Goal: Transaction & Acquisition: Purchase product/service

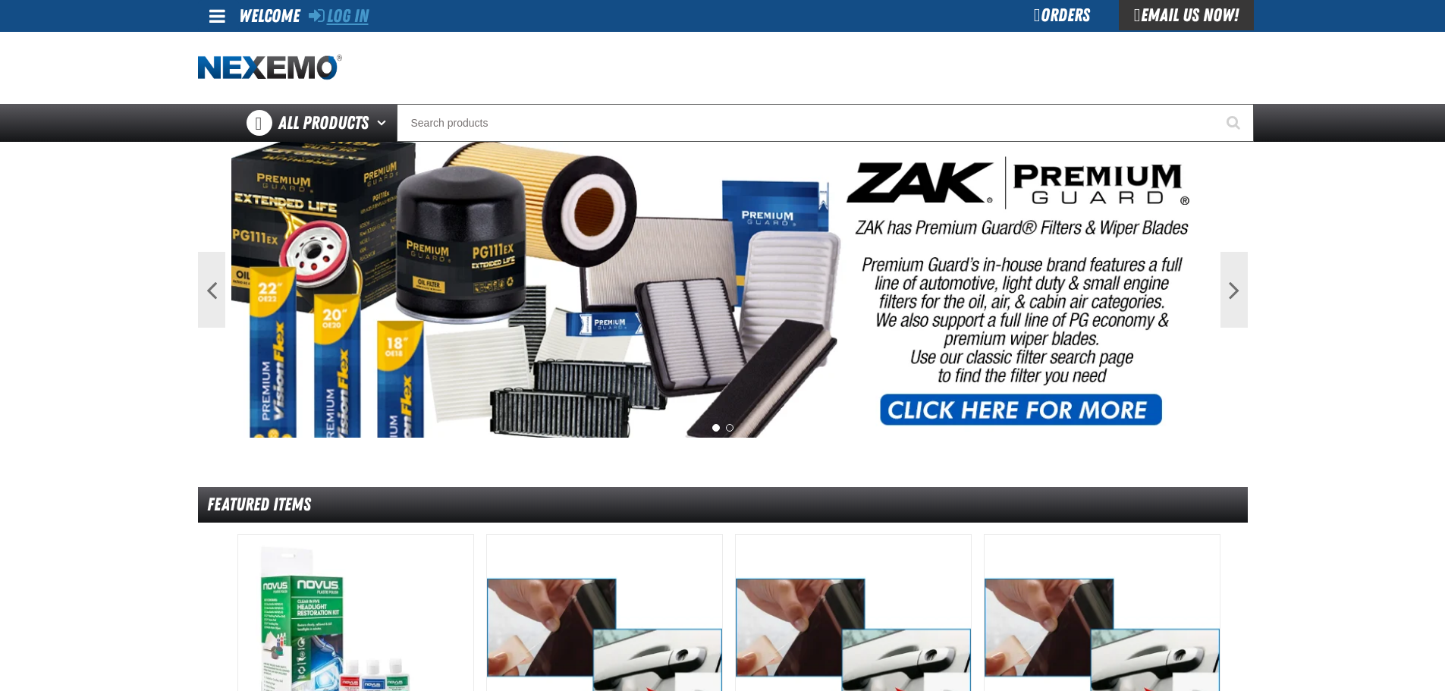
click at [360, 17] on link "Log In" at bounding box center [339, 15] width 60 height 21
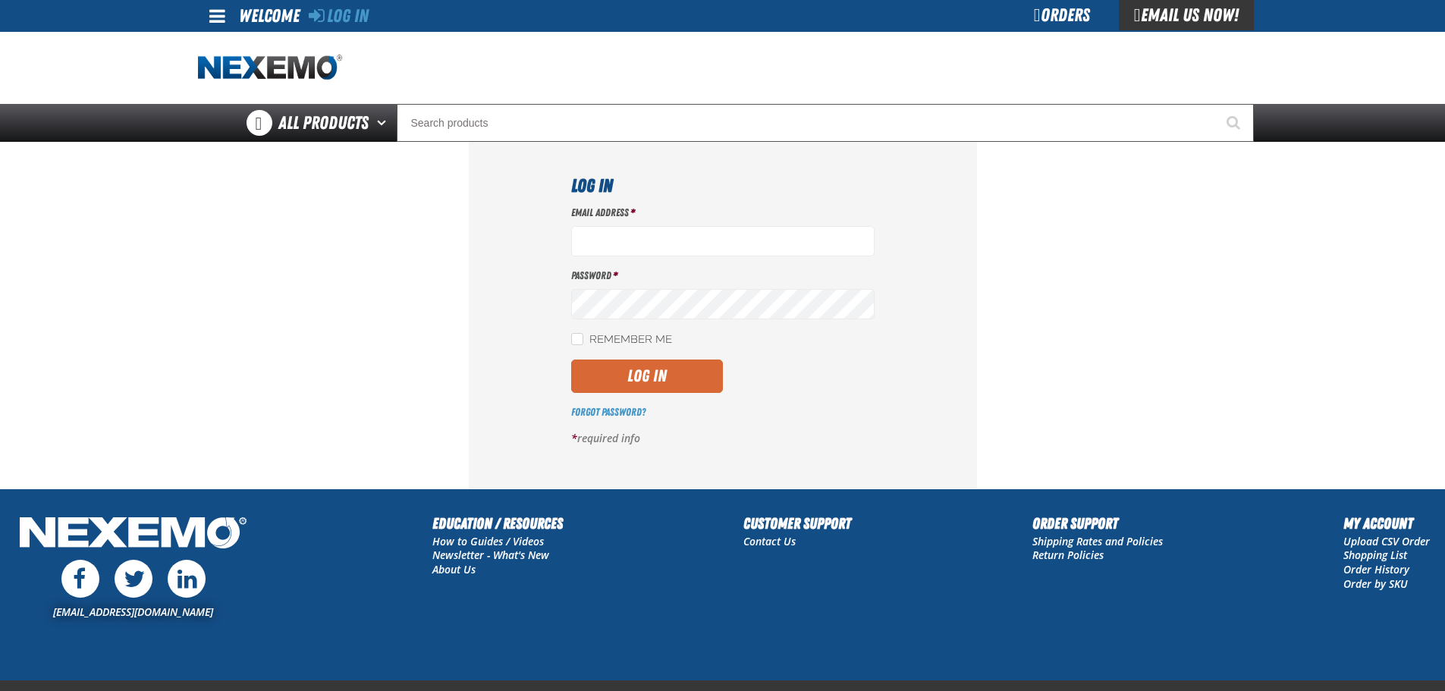
type input "ggalloway@vtaig.com"
click at [673, 375] on button "Log In" at bounding box center [647, 376] width 152 height 33
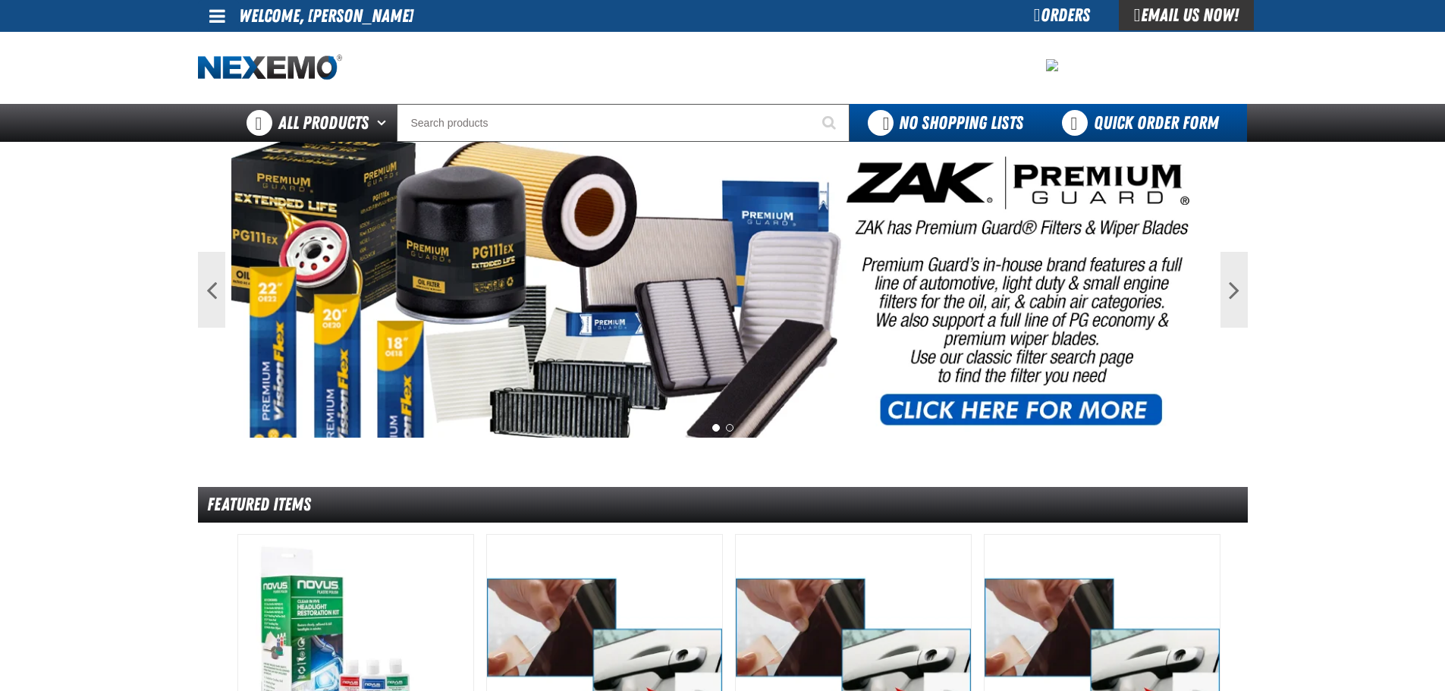
click at [1078, 128] on link "Quick Order Form" at bounding box center [1144, 123] width 206 height 38
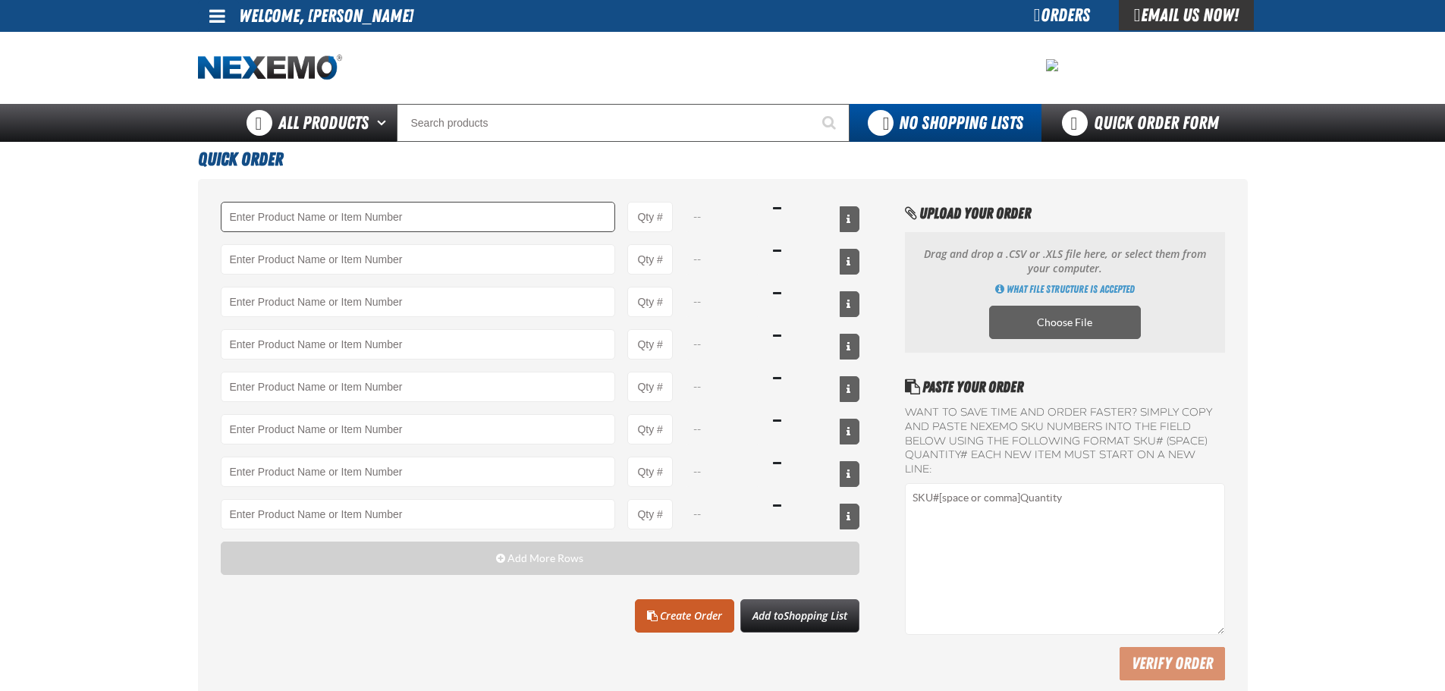
click at [526, 213] on input "Product" at bounding box center [418, 217] width 395 height 30
drag, startPoint x: 525, startPoint y: 213, endPoint x: 554, endPoint y: 213, distance: 28.8
click at [526, 213] on input "Product" at bounding box center [418, 217] width 395 height 30
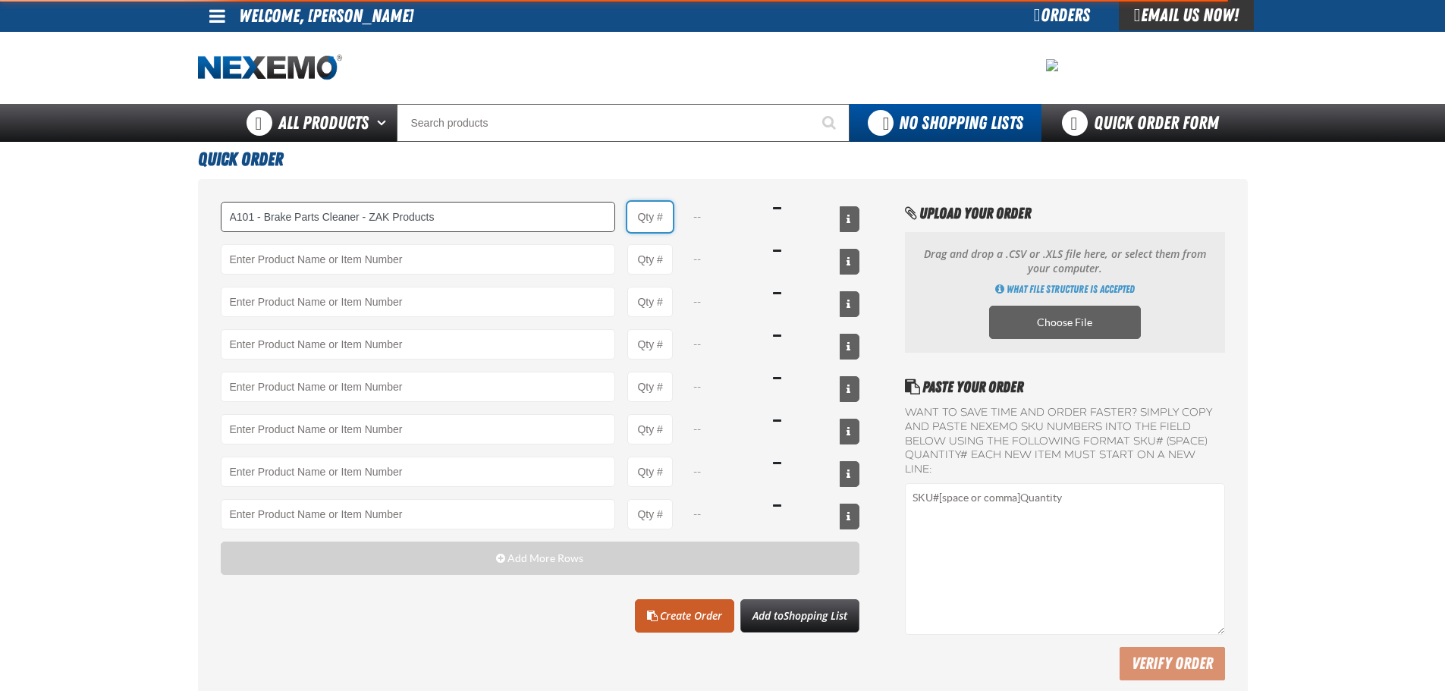
type input "A101 - Brake Parts Cleaner - ZAK Products"
type input "1"
select select "can"
type input "A101 - Brake Parts Cleaner - ZAK Products"
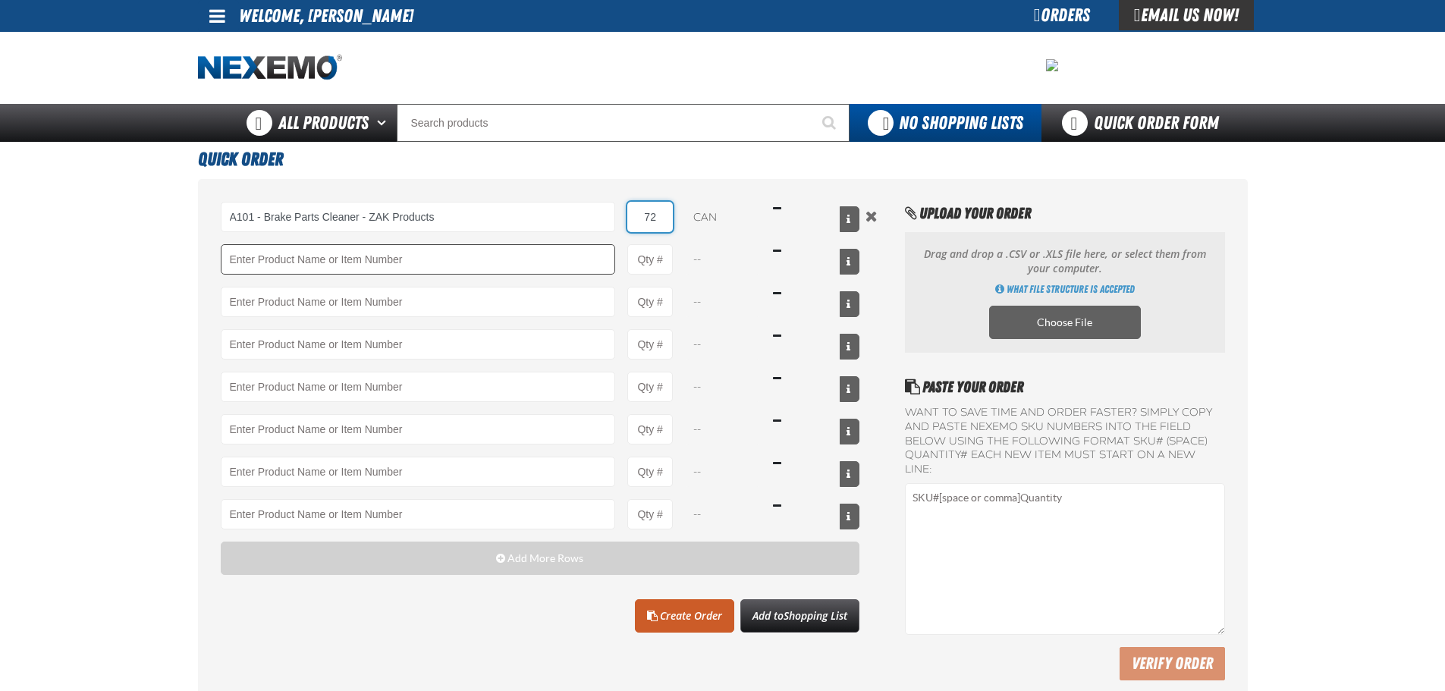
type input "72"
click at [545, 252] on input "Product" at bounding box center [418, 259] width 395 height 30
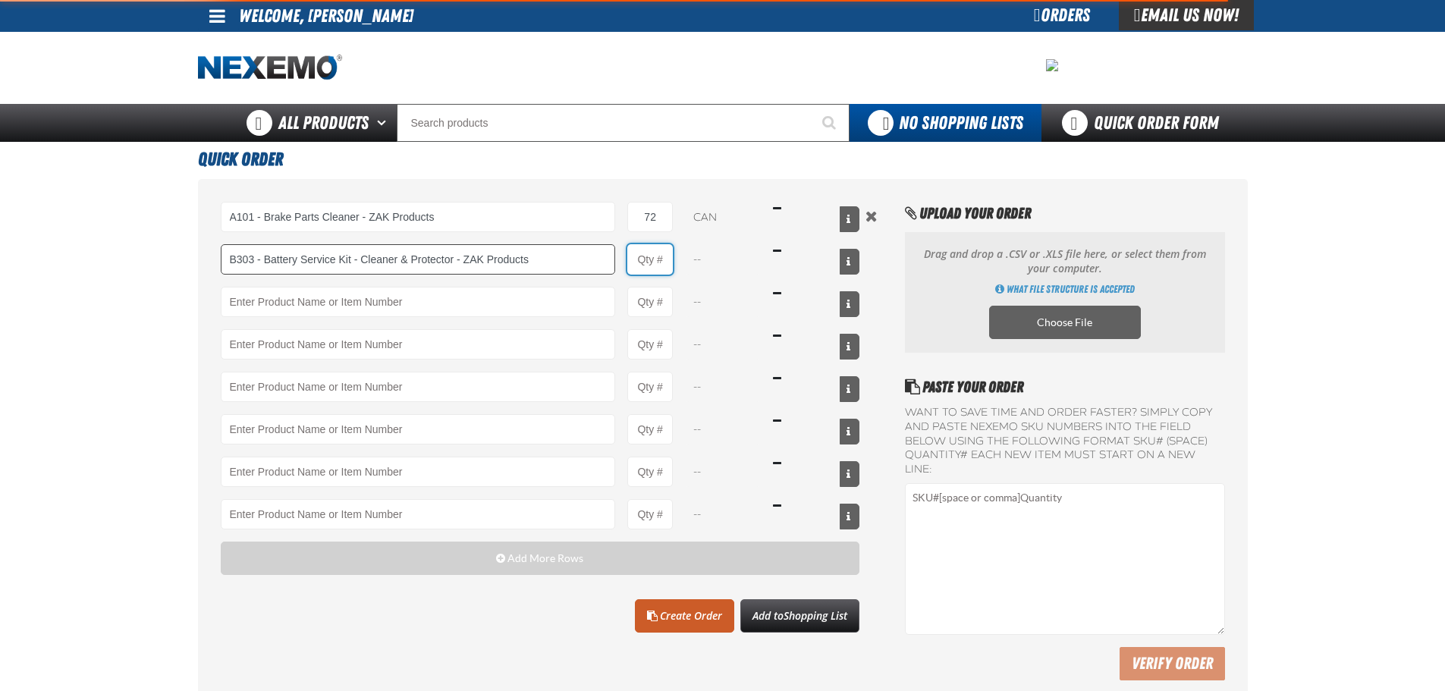
type input "B303 - Battery Service Kit - Cleaner &amp; Protector - ZAK Products"
type input "1"
select select "kit"
type input "B303 - Battery Service Kit - Cleaner &amp; Protector - ZAK Products"
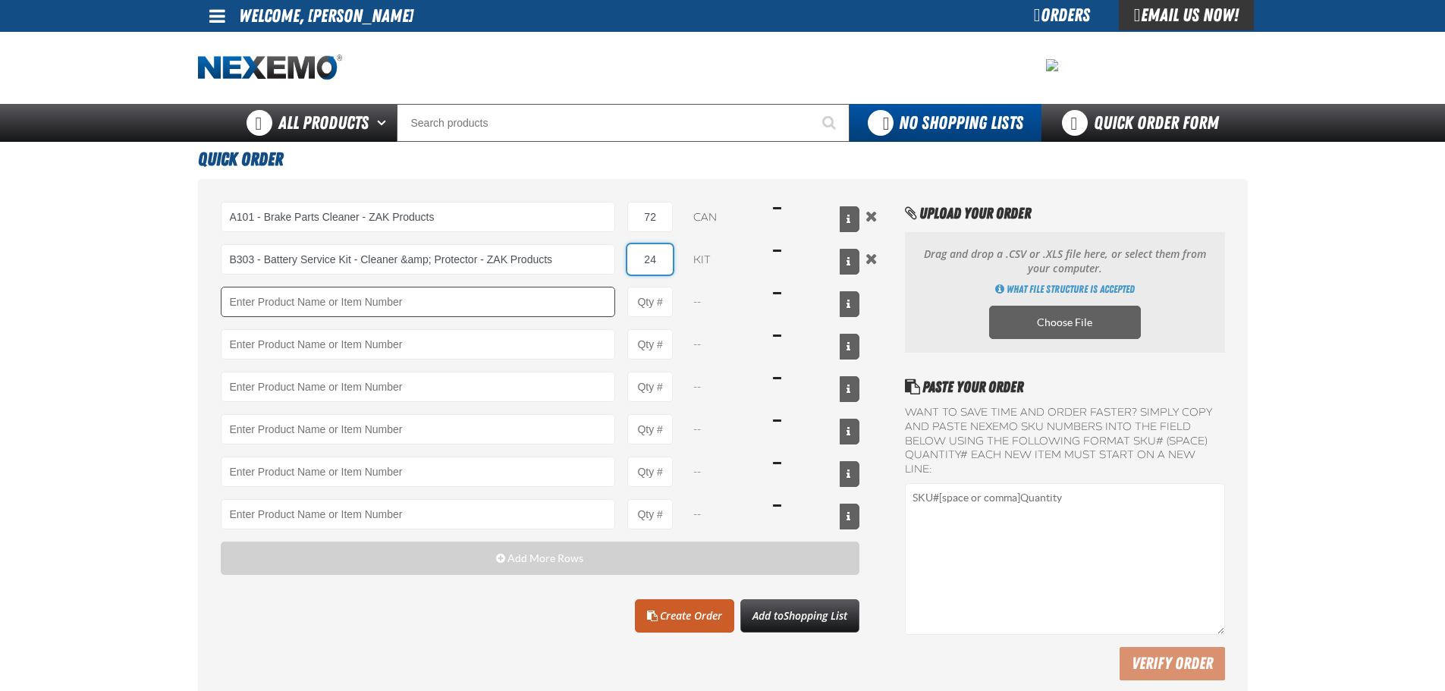
type input "24"
click at [533, 293] on input "Product" at bounding box center [418, 302] width 395 height 30
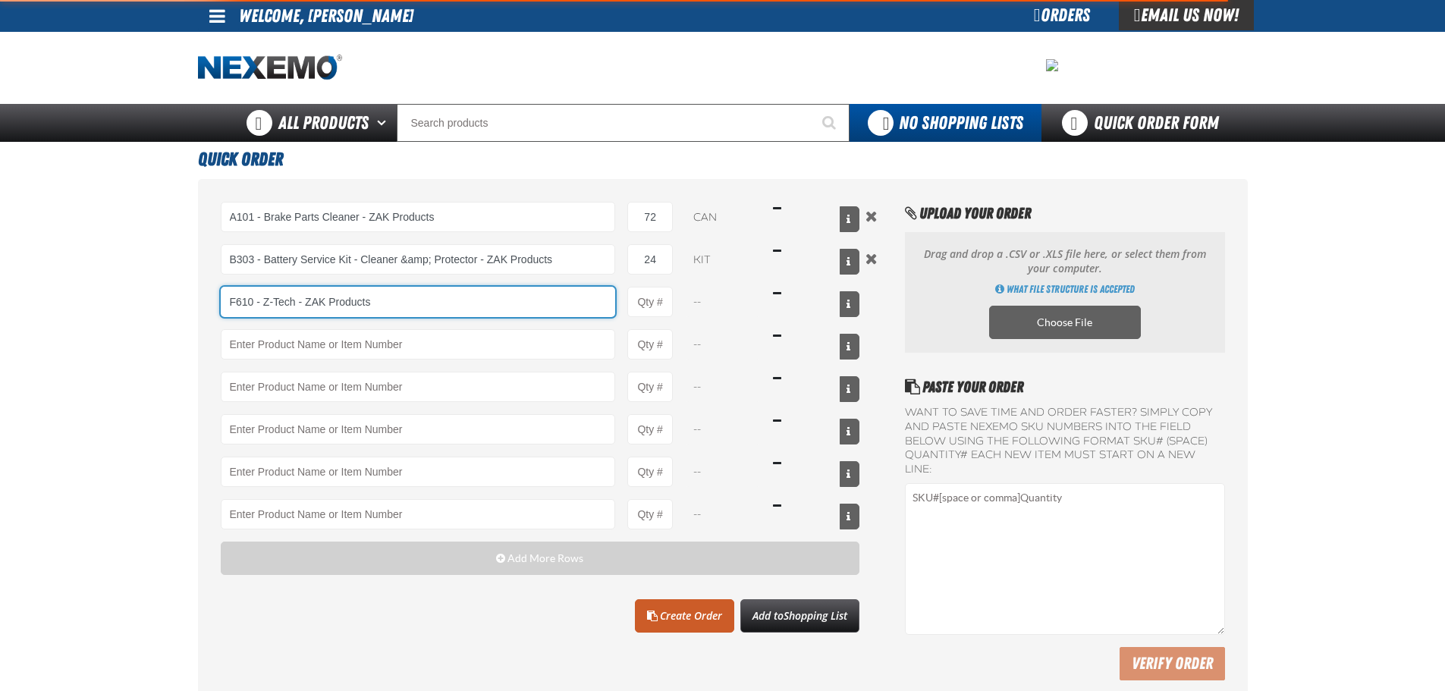
type input "F610 - Z-Tech - ZAK Products"
type input "1"
select select "bottle"
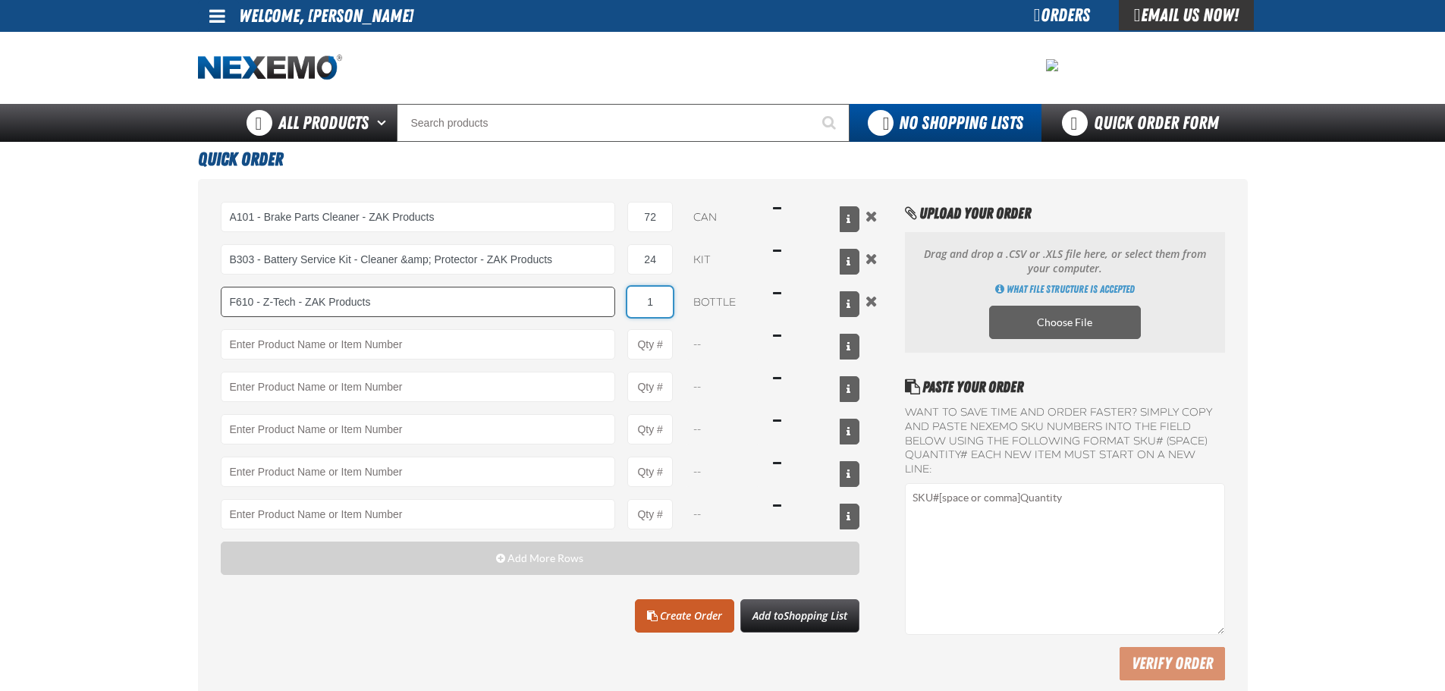
type input "F610 - Z-Tech - ZAK Products"
type input "48"
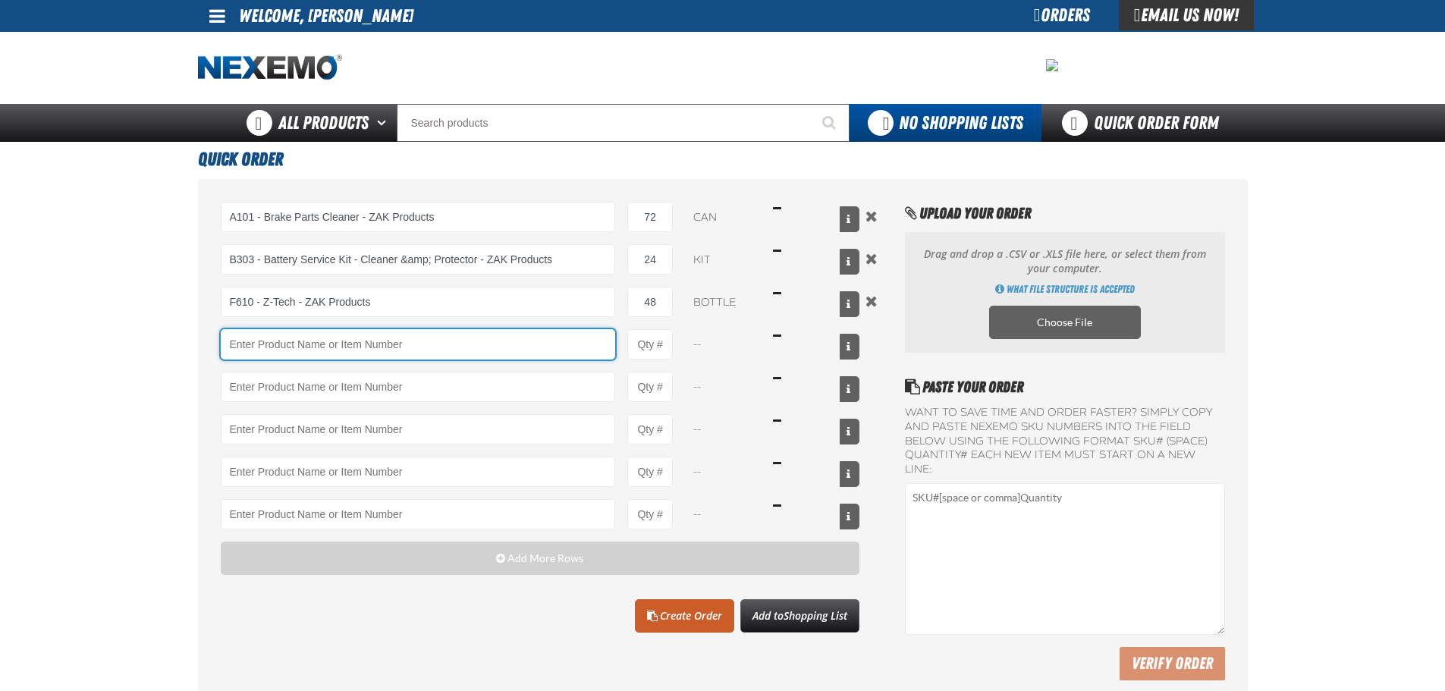
click at [410, 334] on input "Product" at bounding box center [418, 344] width 395 height 30
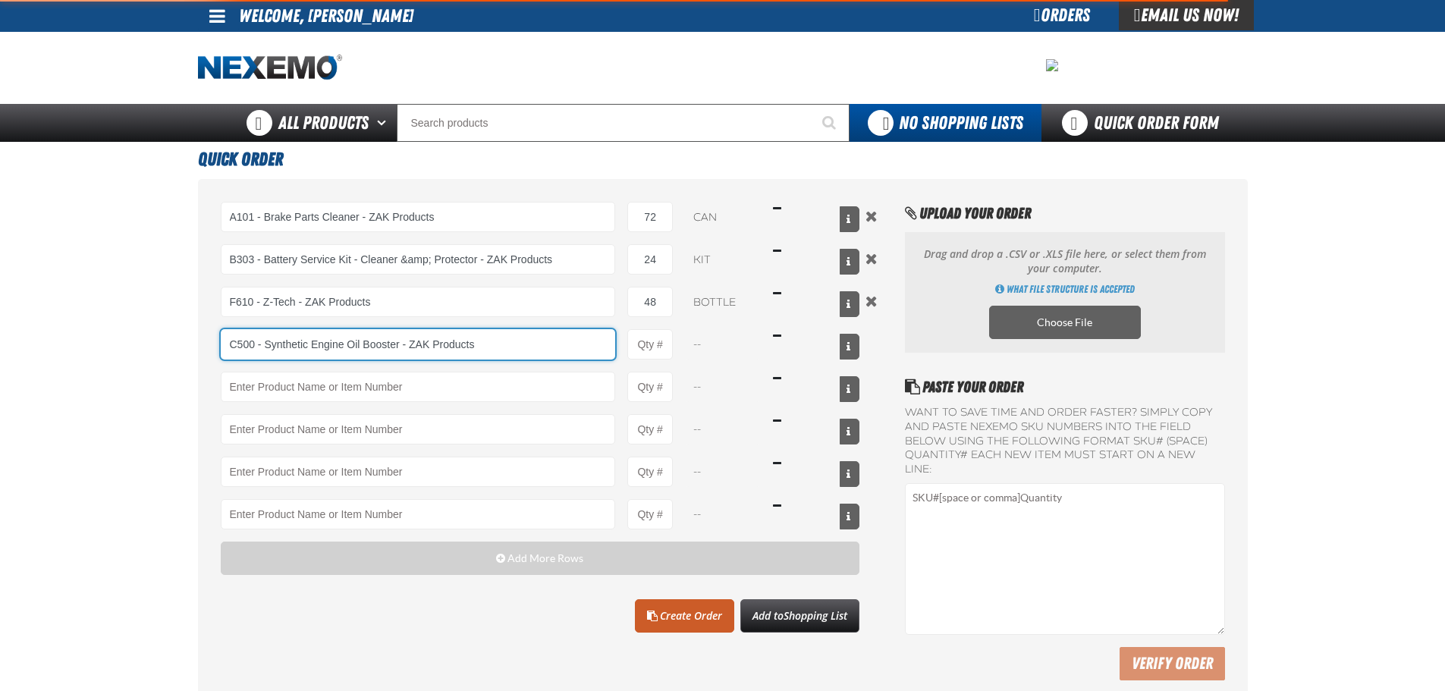
type input "C500 - Synthetic Engine Oil Booster - ZAK Products"
type input "1"
type input "C500 - Synthetic Engine Oil Booster - ZAK Products"
select select "bottle"
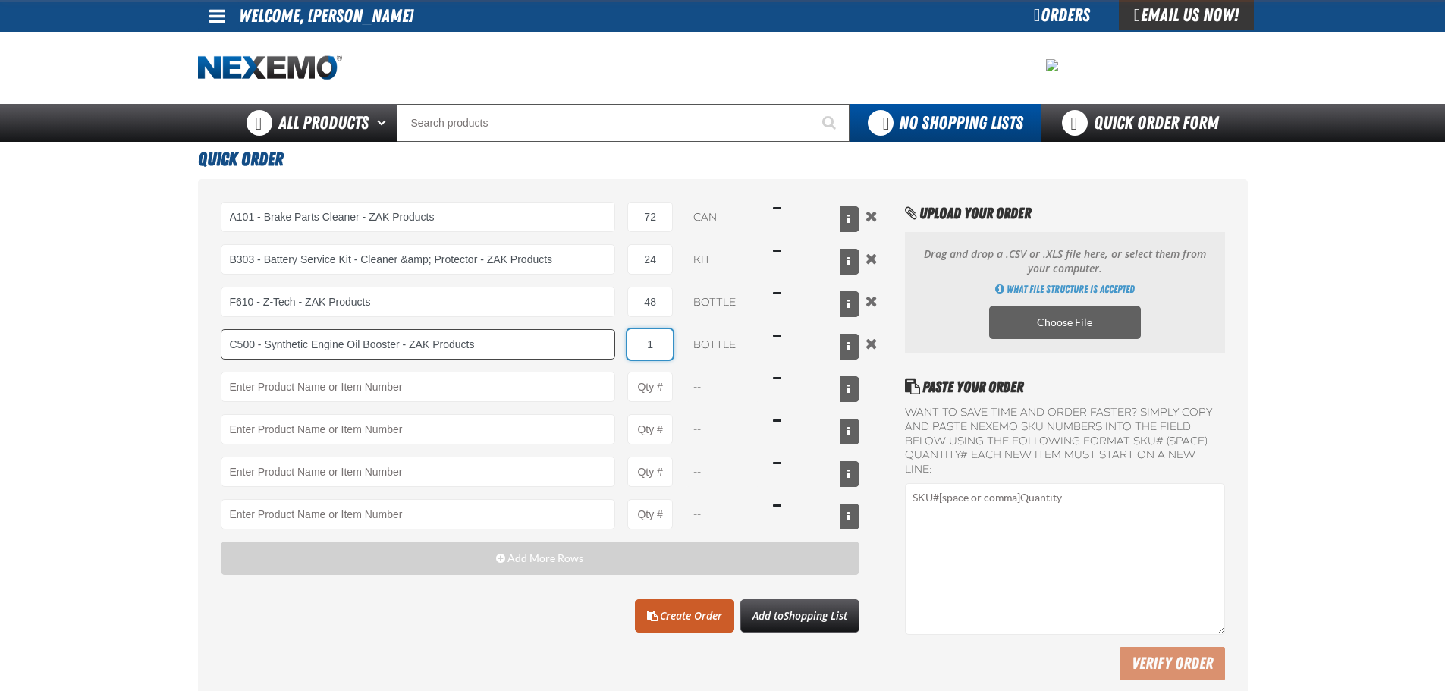
type input "C500 - Synthetic Engine Oil Booster - ZAK Products"
type input "4"
type input "48"
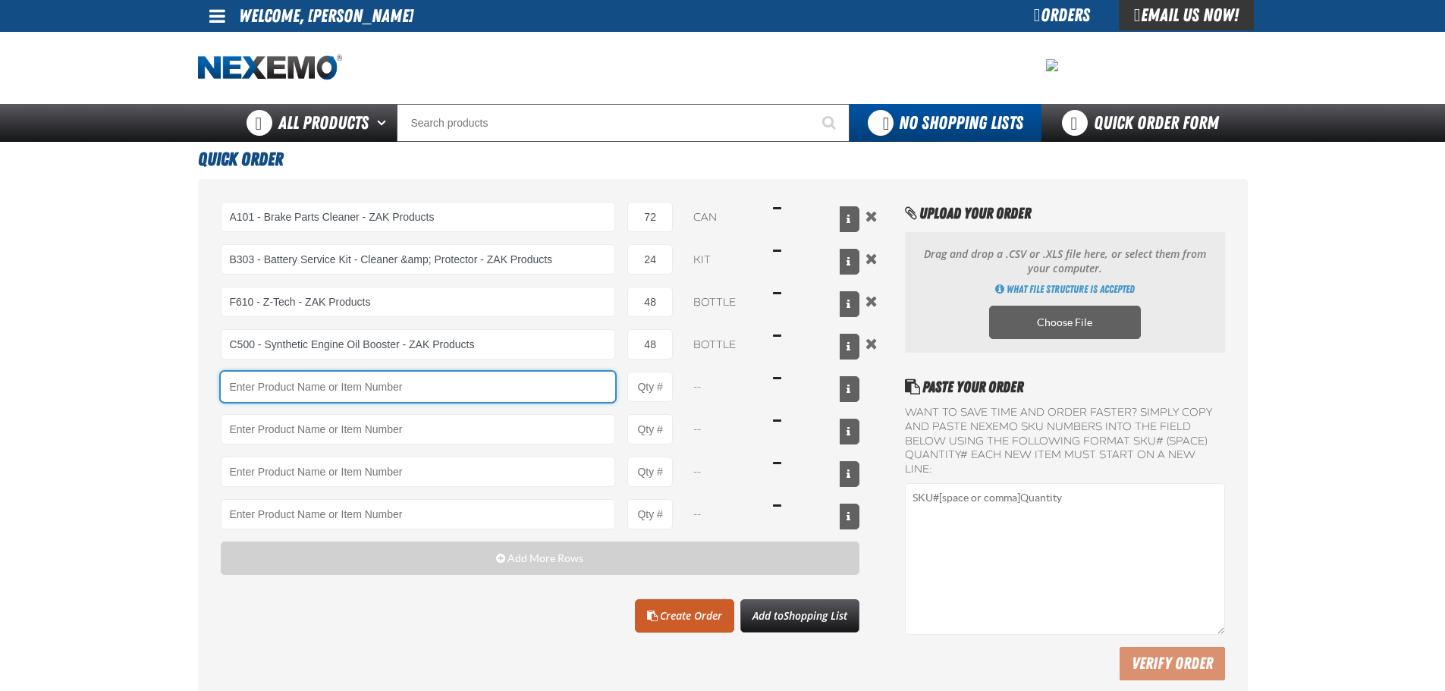
click at [400, 391] on input "Product" at bounding box center [418, 387] width 395 height 30
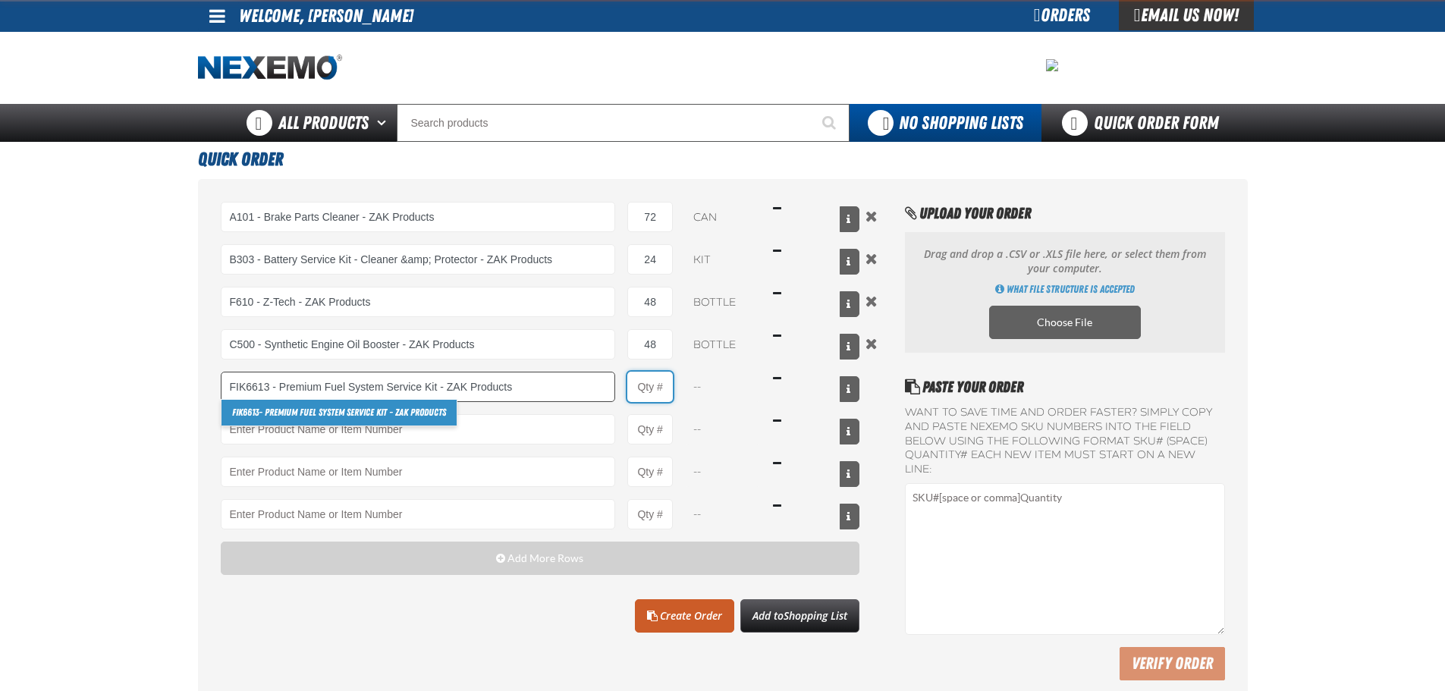
type input "FIK6613 - Premium Fuel System Service Kit - ZAK Products"
type input "1"
select select "kit"
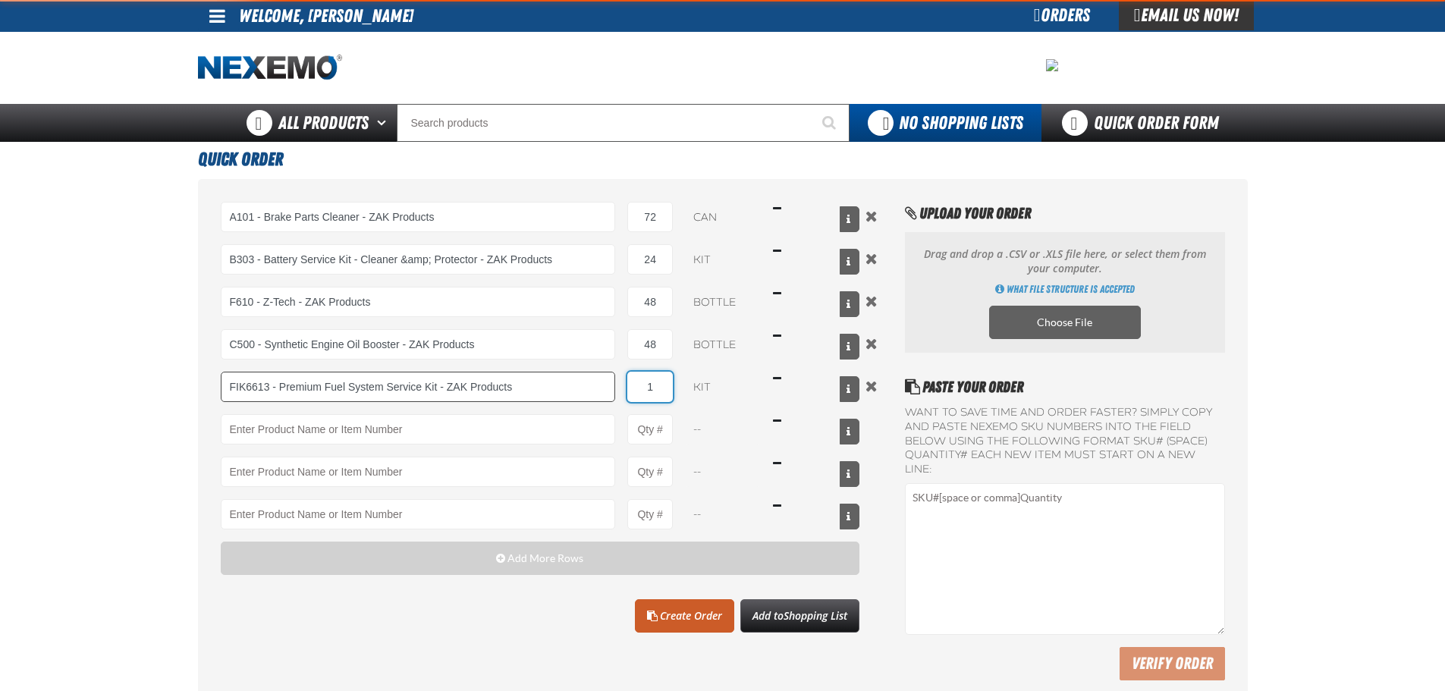
type input "FIK6613 - Premium Fuel System Service Kit - ZAK Products"
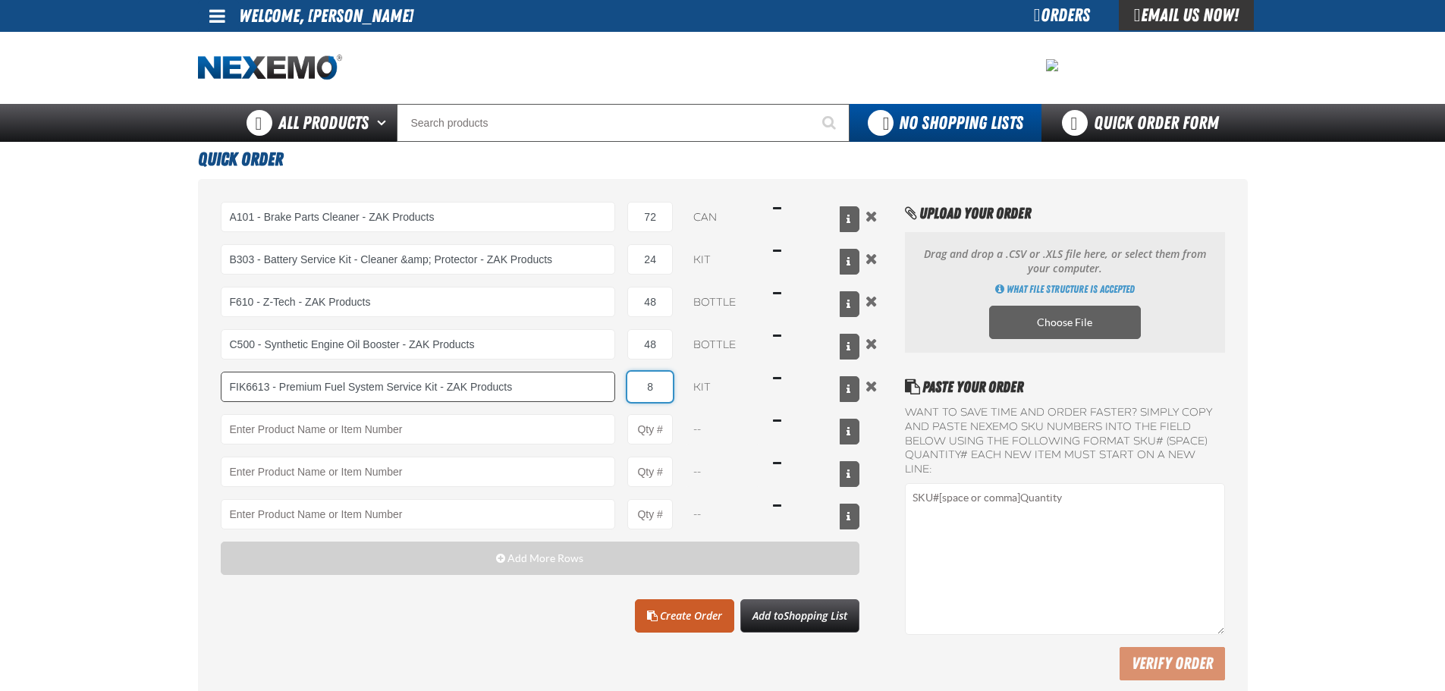
type input "8"
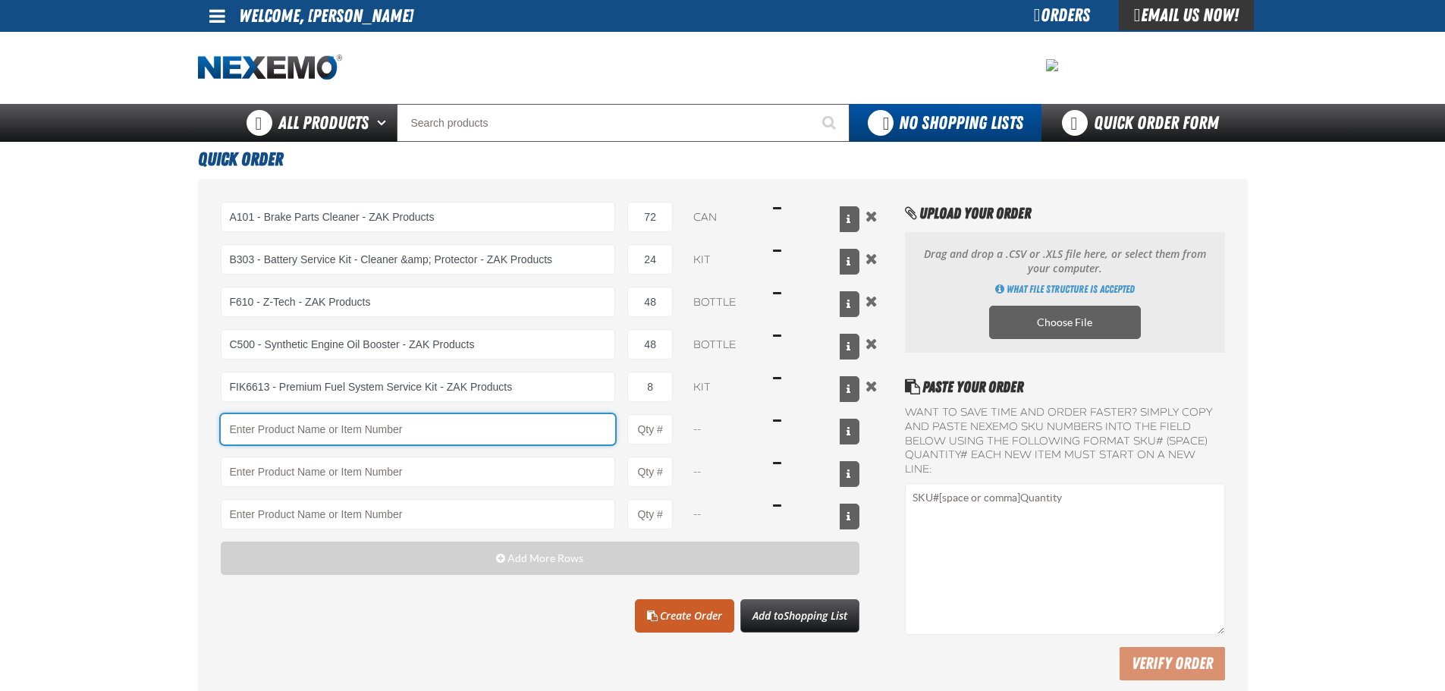
click at [402, 414] on input "Product" at bounding box center [418, 429] width 395 height 30
type input "BK100C - DOT 3 Brake Fluid Cleaner Kit - ZAK Products (6 Kits per Case)"
type input "1"
type input "BK100C - DOT 3 Brake Fluid Cleaner Kit - ZAK Products (6 Kits per Case)"
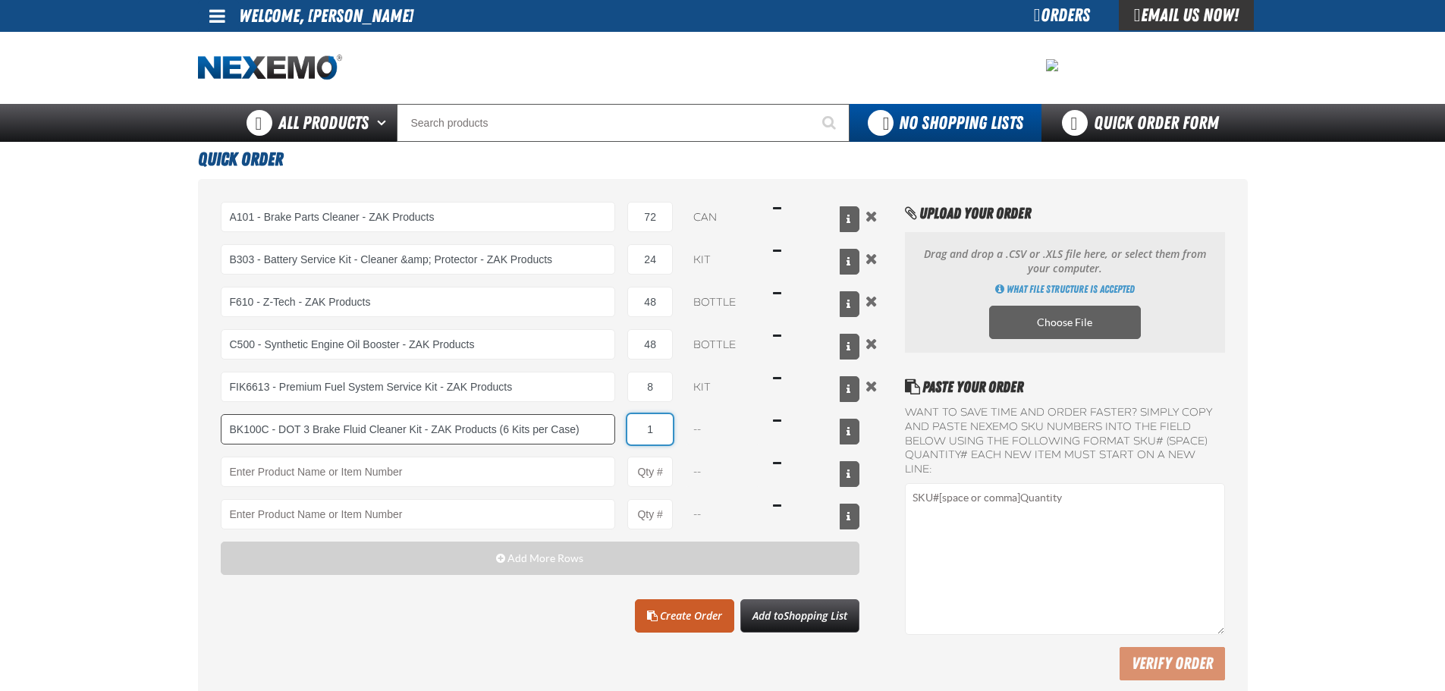
select select "kit"
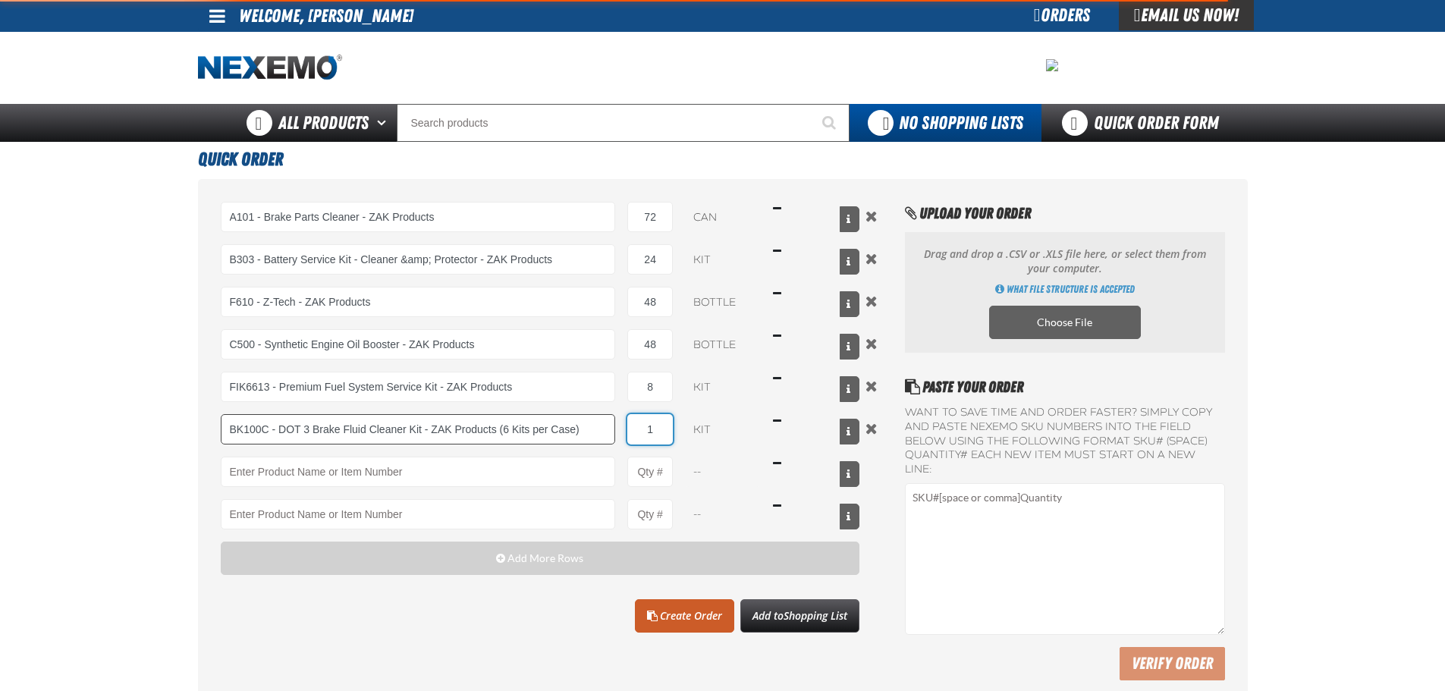
type input "BK100C - DOT 3 Brake Fluid Cleaner Kit - ZAK Products (6 Kits per Case)"
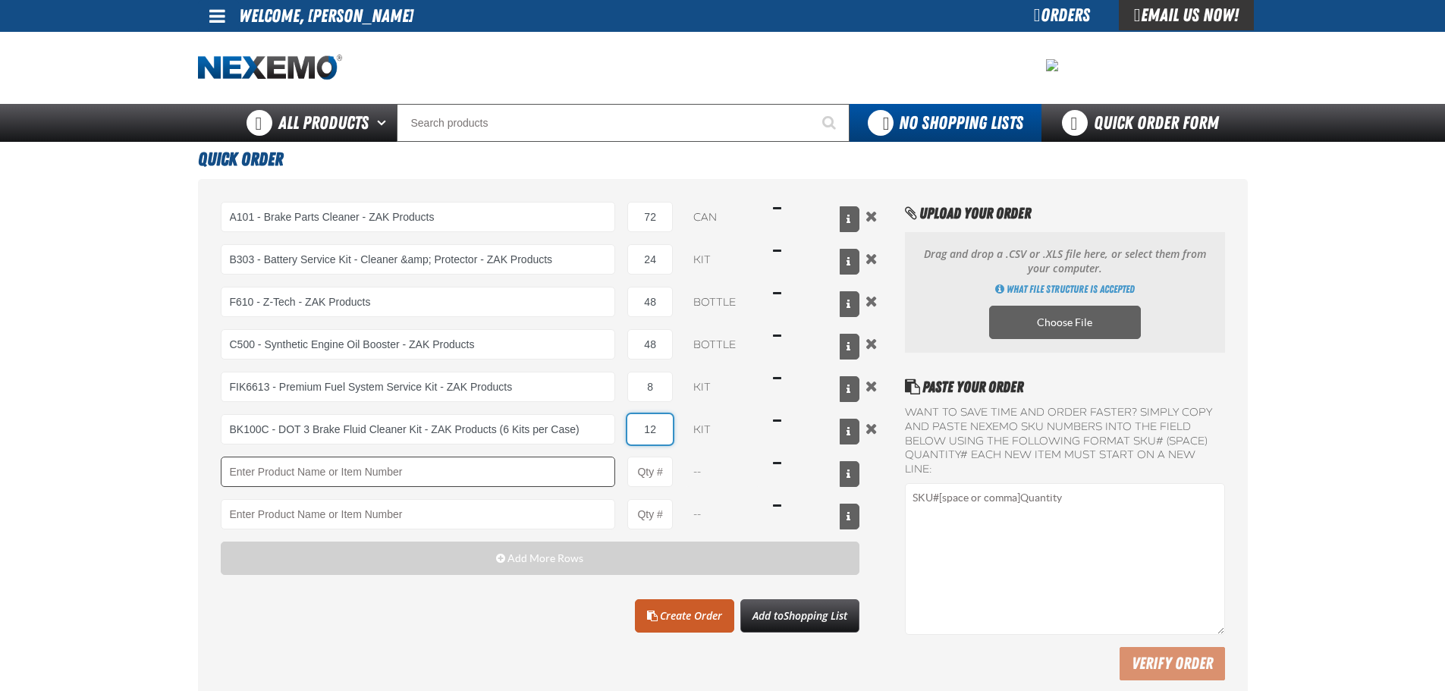
type input "12"
click at [375, 479] on input "Product" at bounding box center [418, 472] width 395 height 30
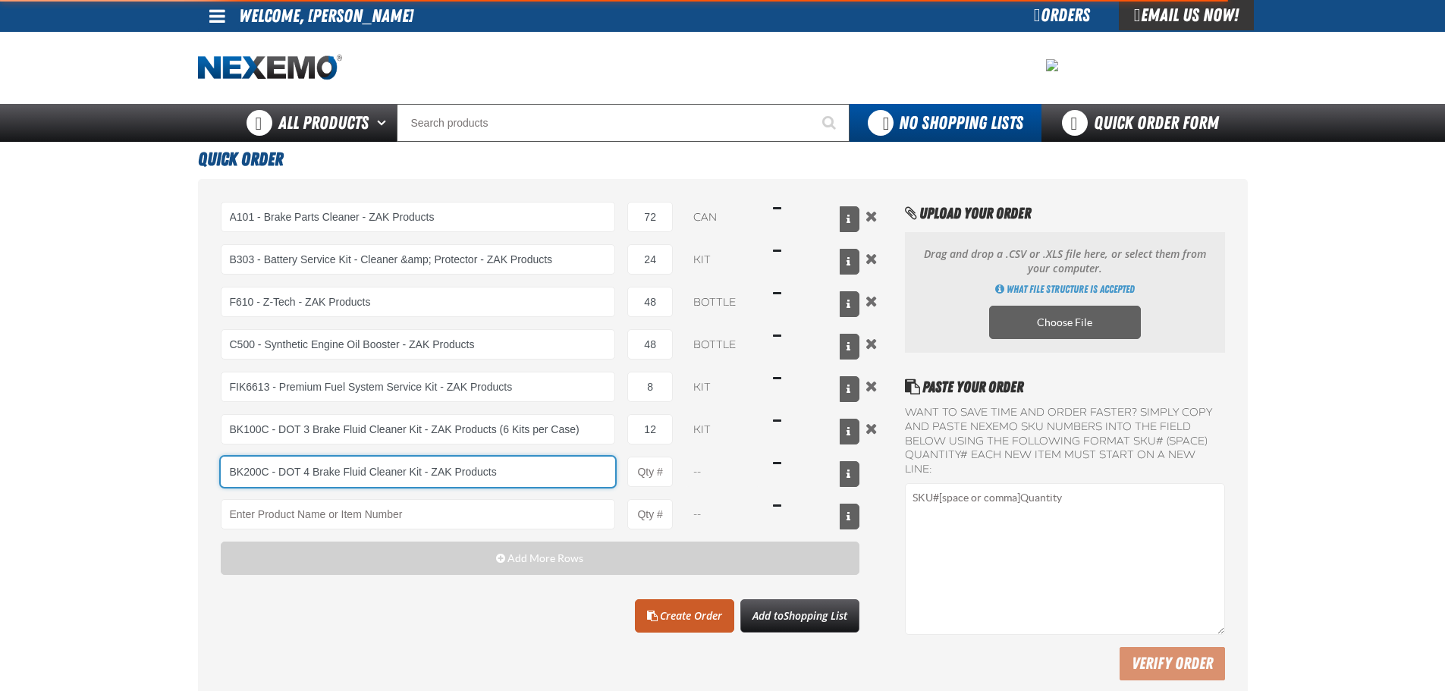
type input "BK200C - DOT 4 Brake Fluid Cleaner Kit - ZAK Products"
type input "1"
select select "kit"
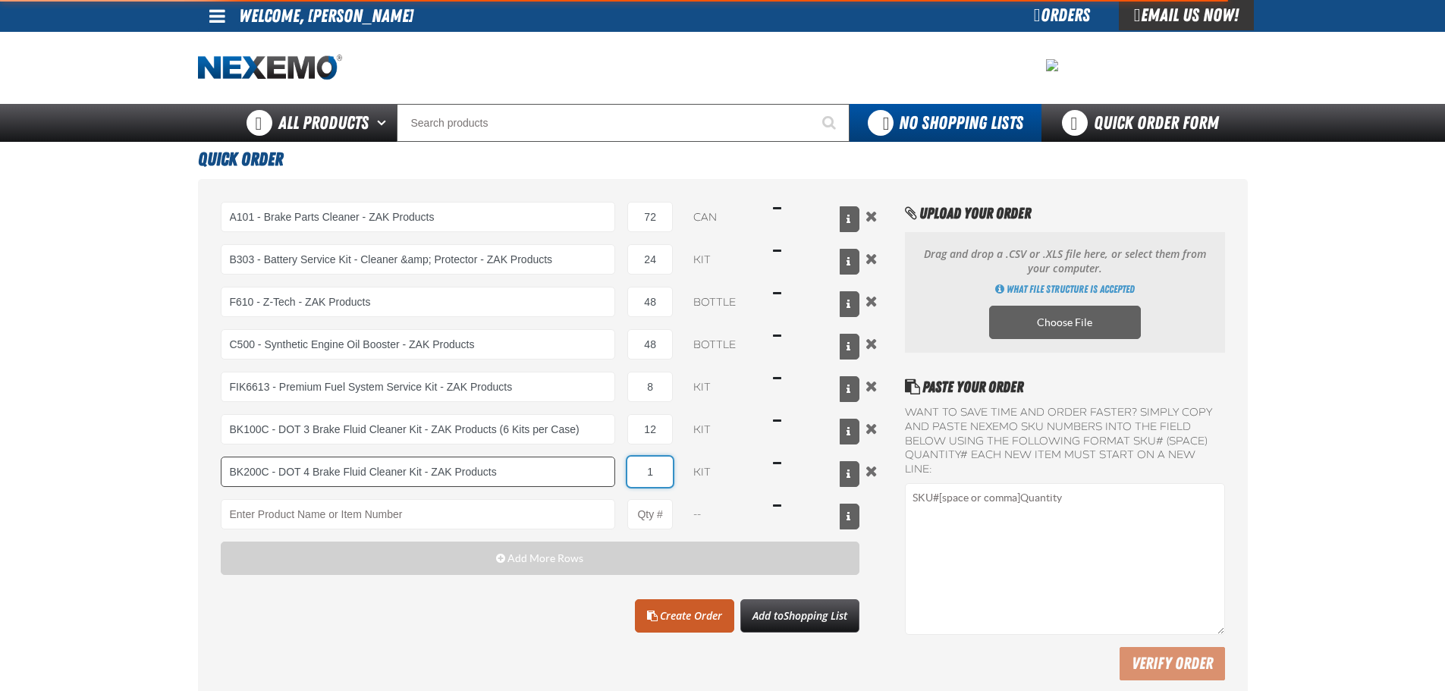
type input "BK200C - DOT 4 Brake Fluid Cleaner Kit - ZAK Products"
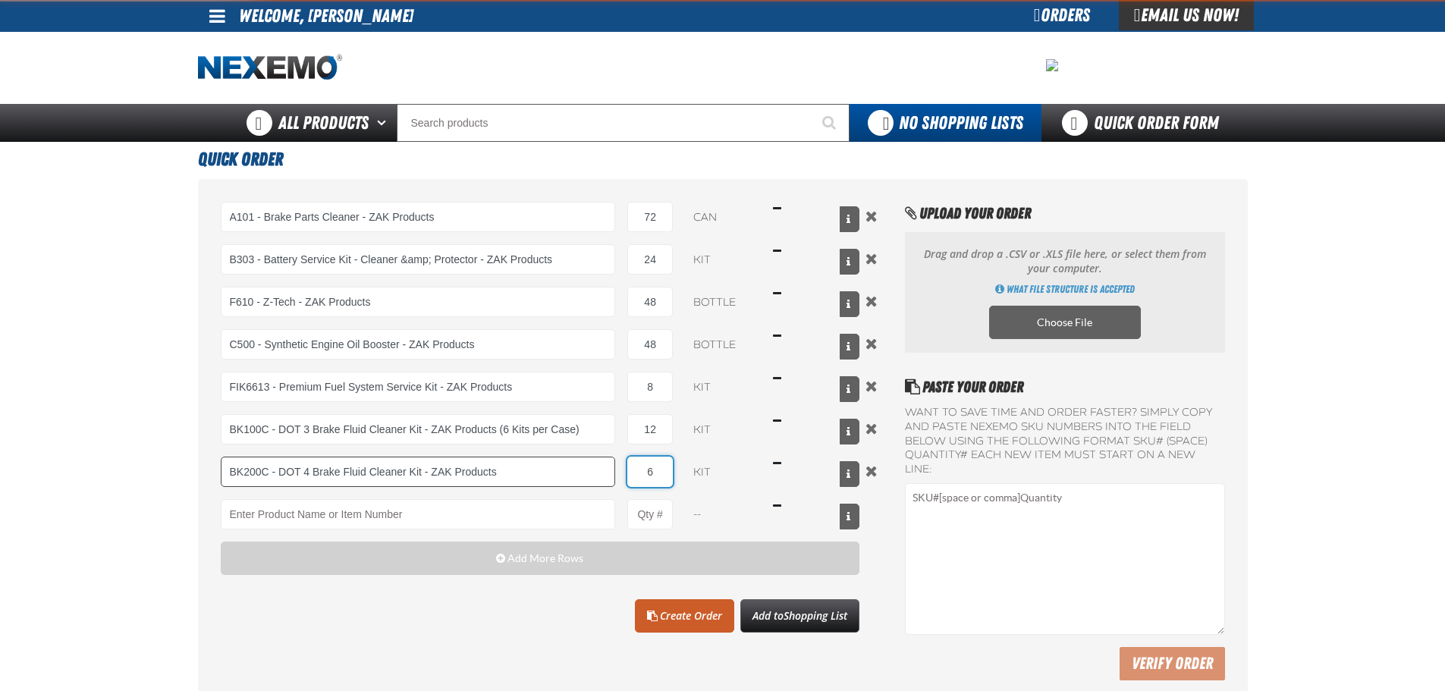
type input "6"
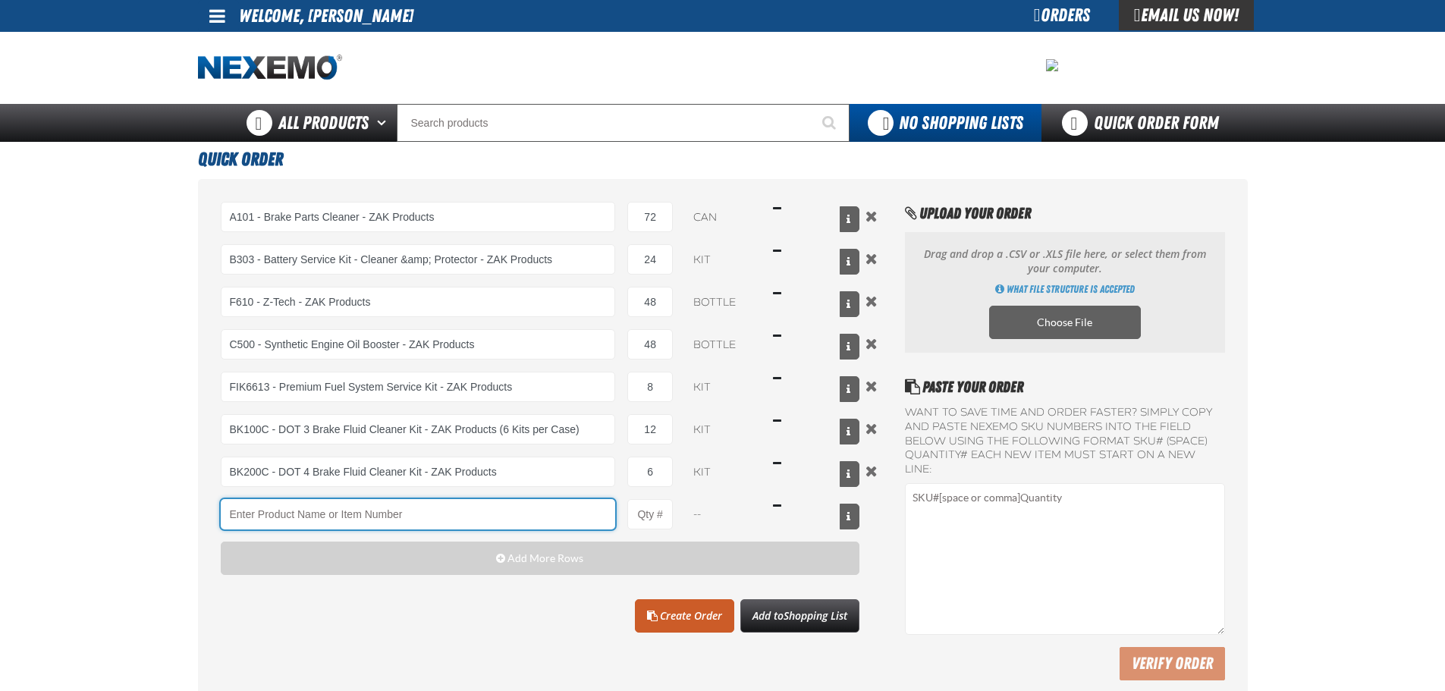
click at [380, 511] on input "Product" at bounding box center [418, 514] width 395 height 30
type input "T"
type input "RK222 - Universal Cooling System Service Kit - ZAK Products"
type input "1"
select select "kit"
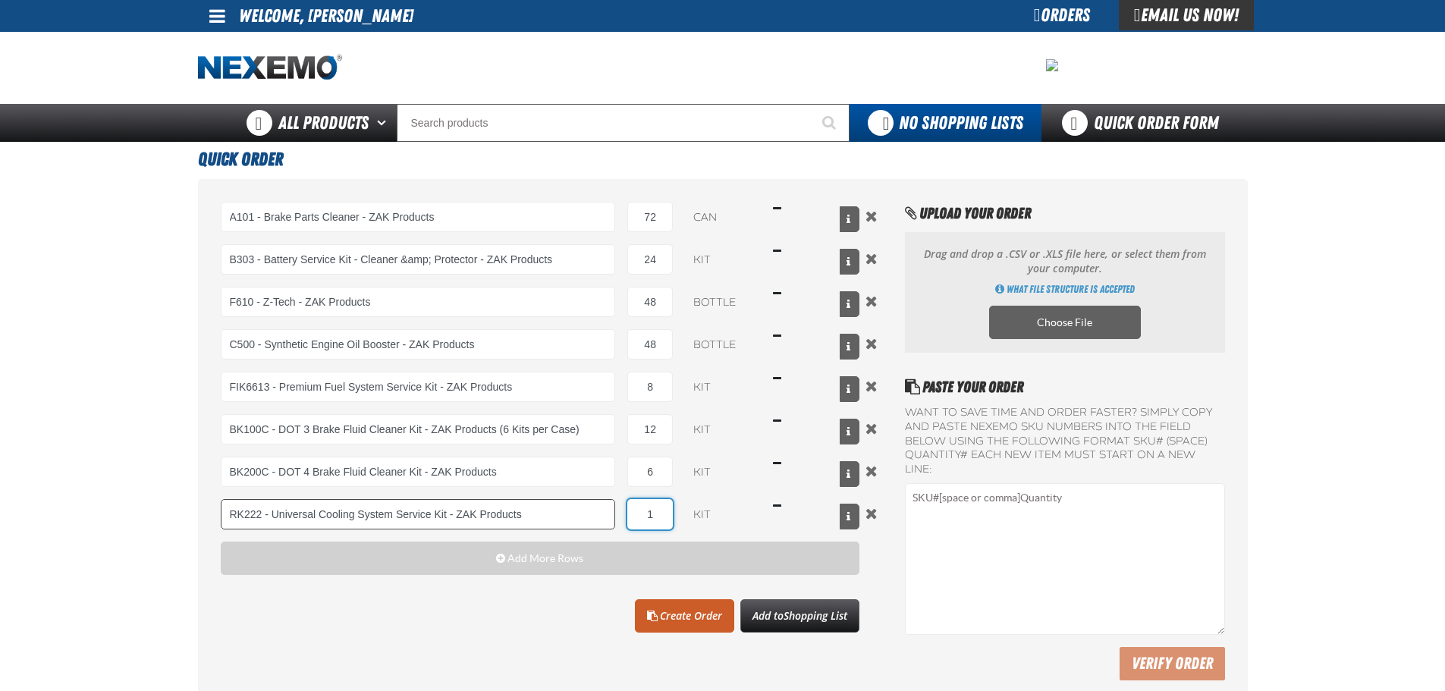
type input "RK222 - Universal Cooling System Service Kit - ZAK Products"
type input "12"
click at [715, 622] on link "Create Order" at bounding box center [684, 615] width 99 height 33
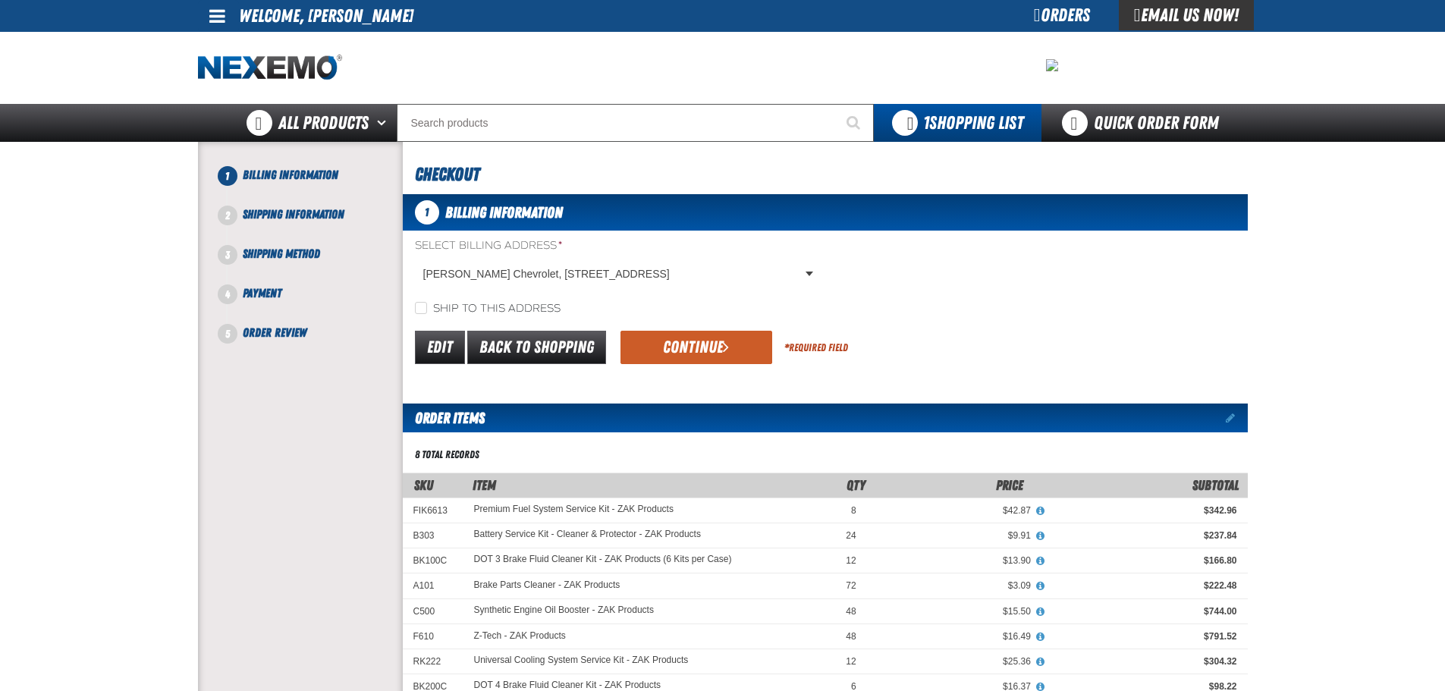
click at [517, 304] on label "Ship to this address" at bounding box center [488, 309] width 146 height 14
click at [427, 304] on input "Ship to this address" at bounding box center [421, 308] width 12 height 12
checkbox input "true"
click at [697, 340] on button "Continue" at bounding box center [696, 347] width 152 height 33
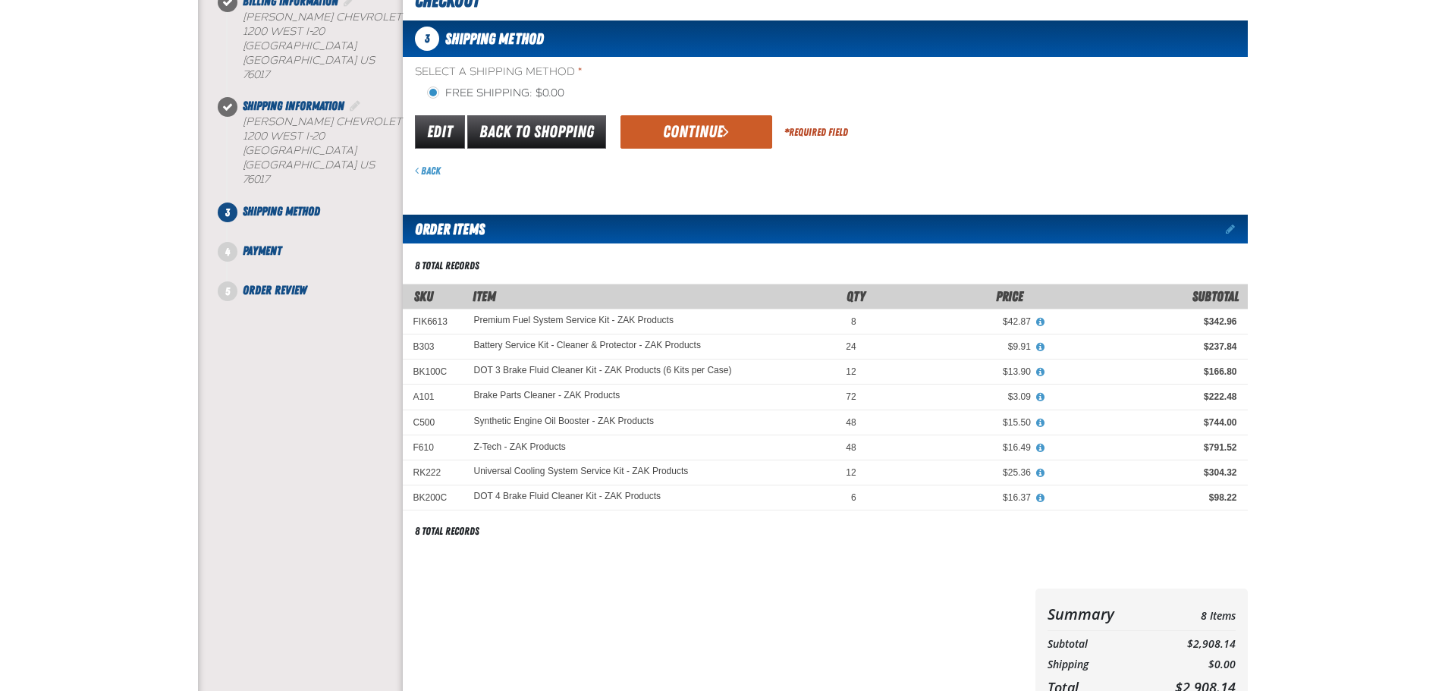
scroll to position [76, 0]
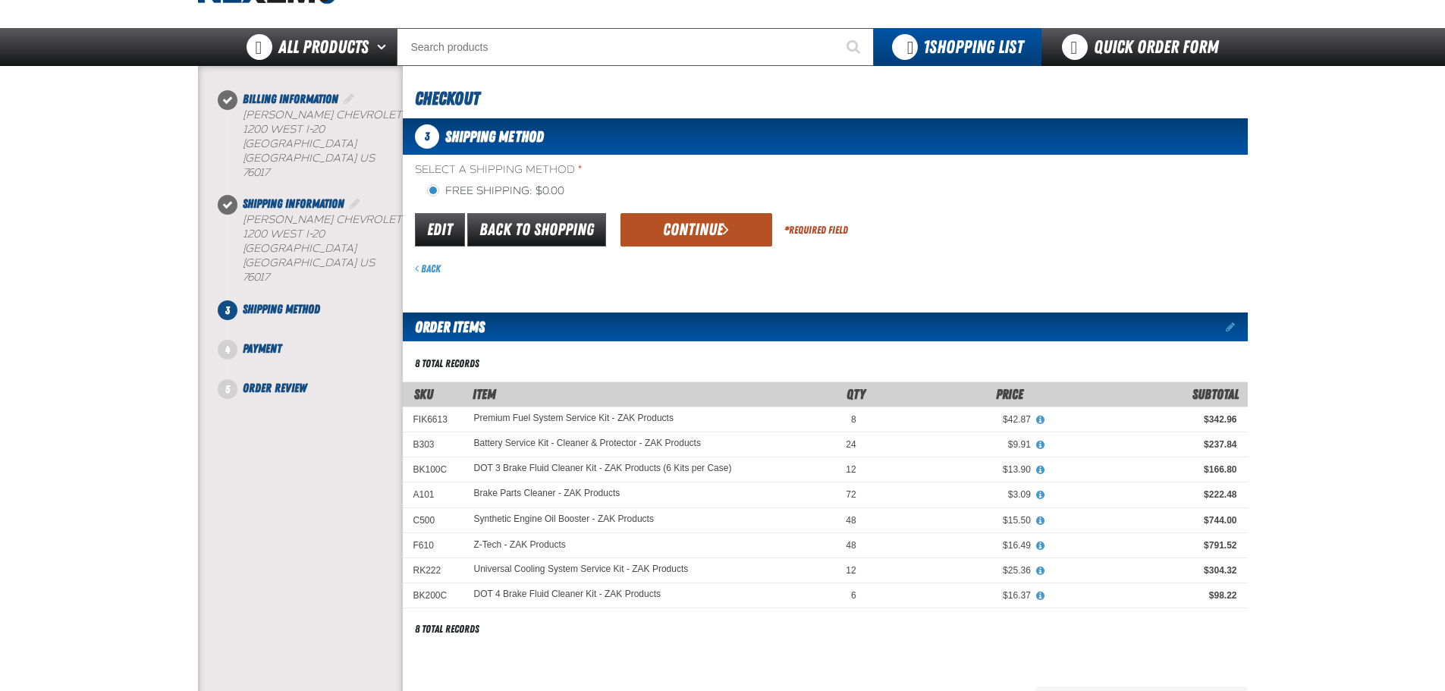
click at [686, 233] on button "Continue" at bounding box center [696, 229] width 152 height 33
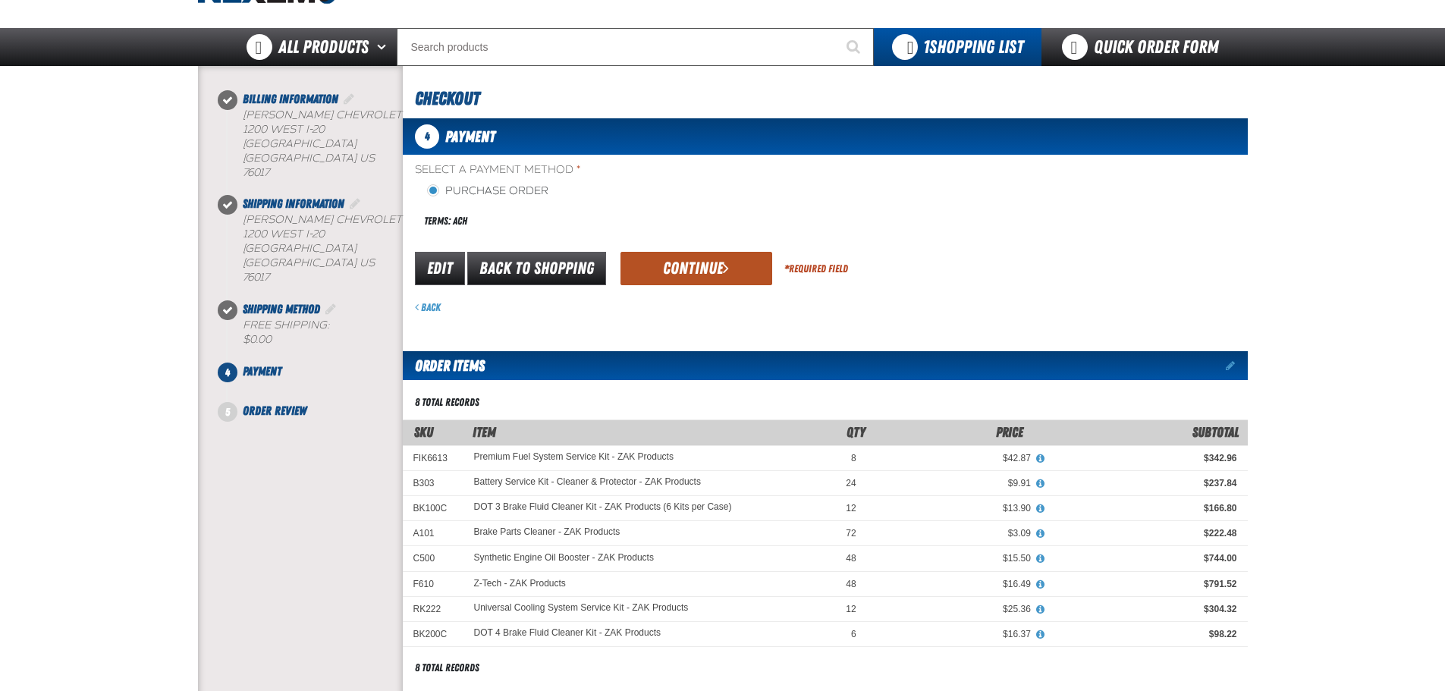
click at [675, 265] on button "Continue" at bounding box center [696, 268] width 152 height 33
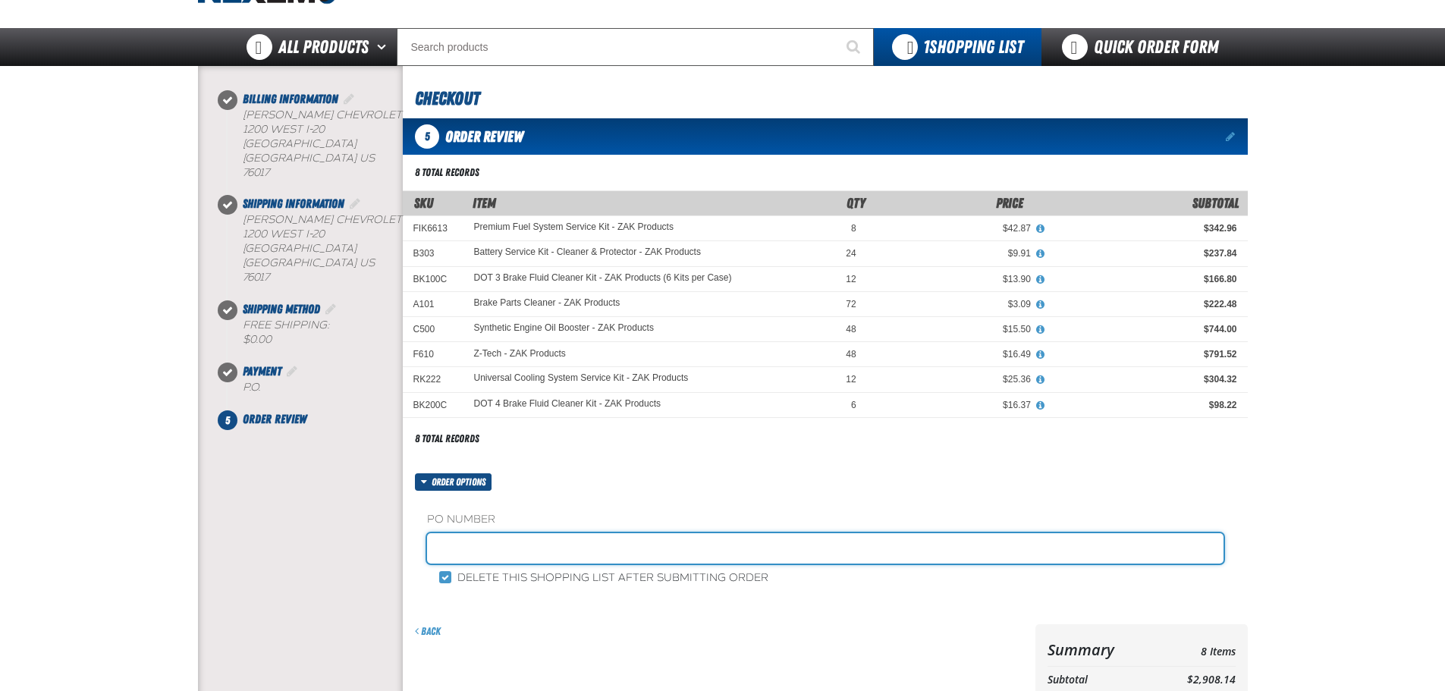
drag, startPoint x: 576, startPoint y: 545, endPoint x: 561, endPoint y: 556, distance: 18.5
click at [574, 545] on input "text" at bounding box center [825, 548] width 796 height 30
type input "JOHNNIE-10"
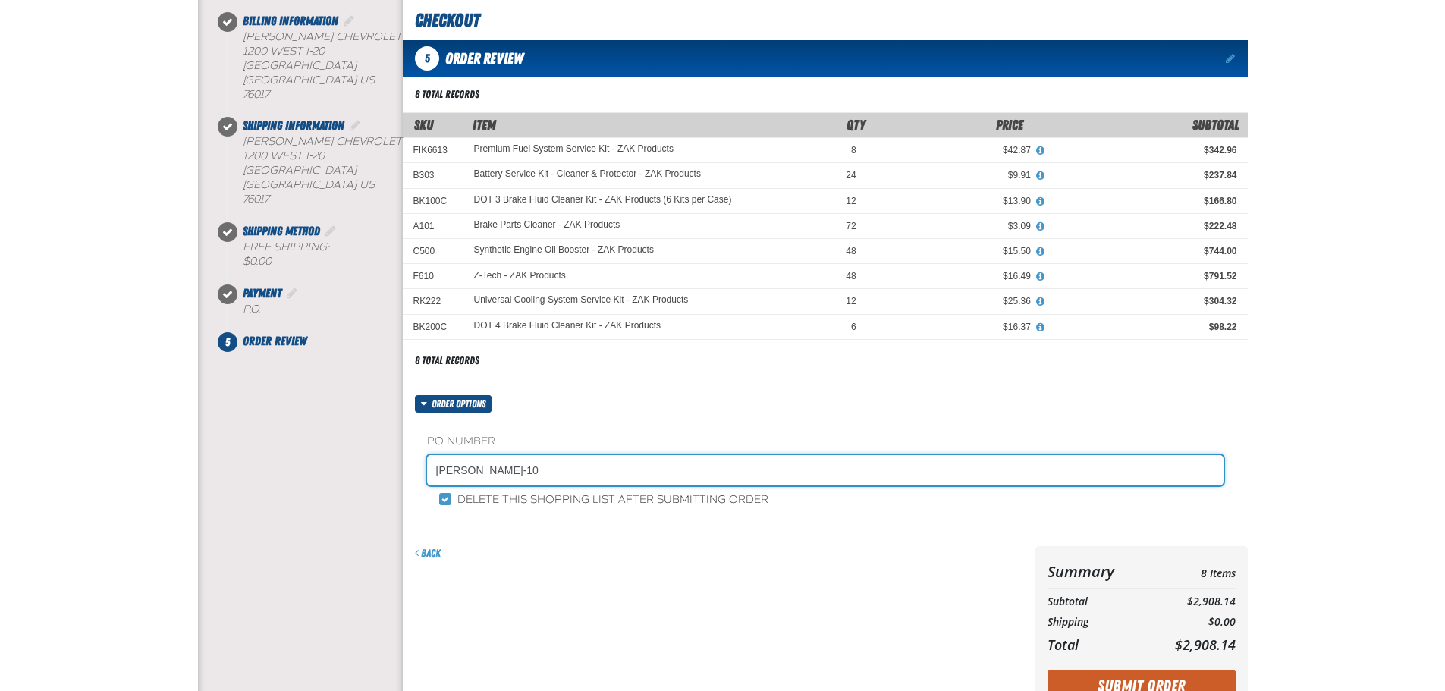
scroll to position [228, 0]
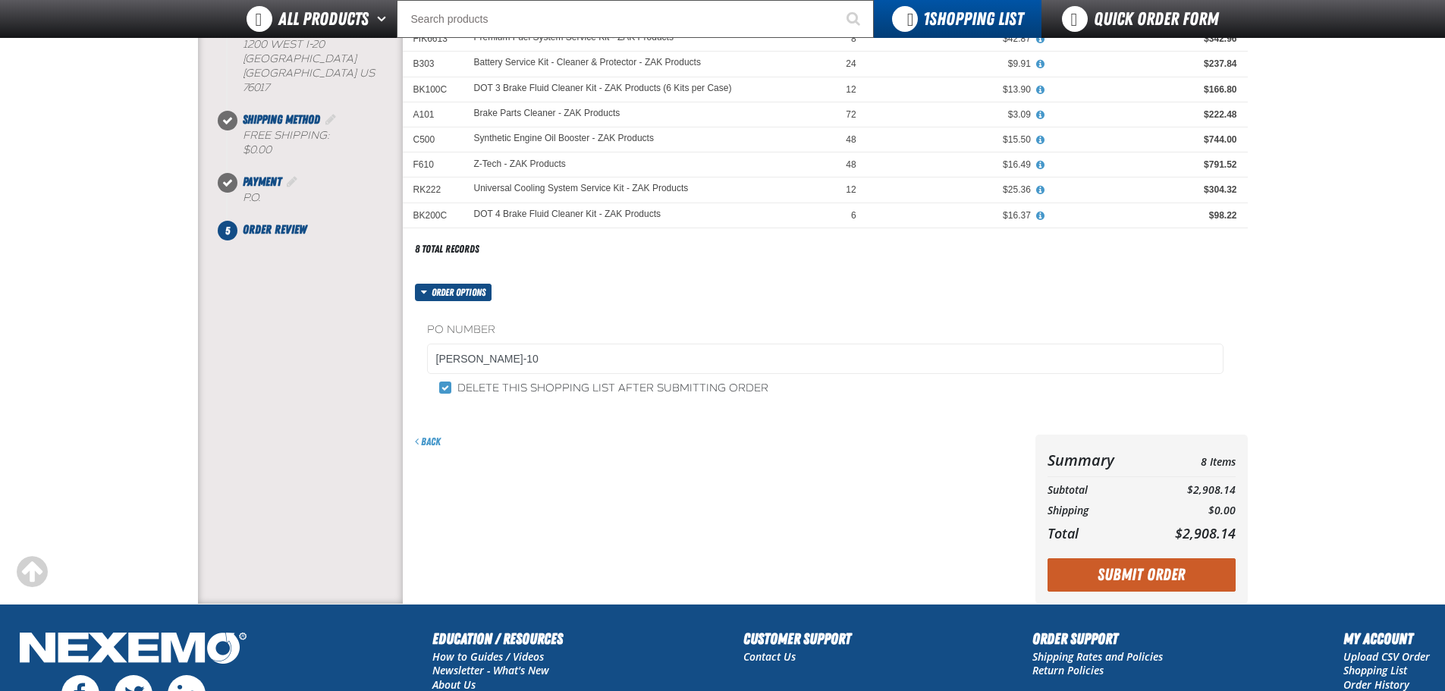
click at [1115, 577] on button "Submit Order" at bounding box center [1141, 574] width 188 height 33
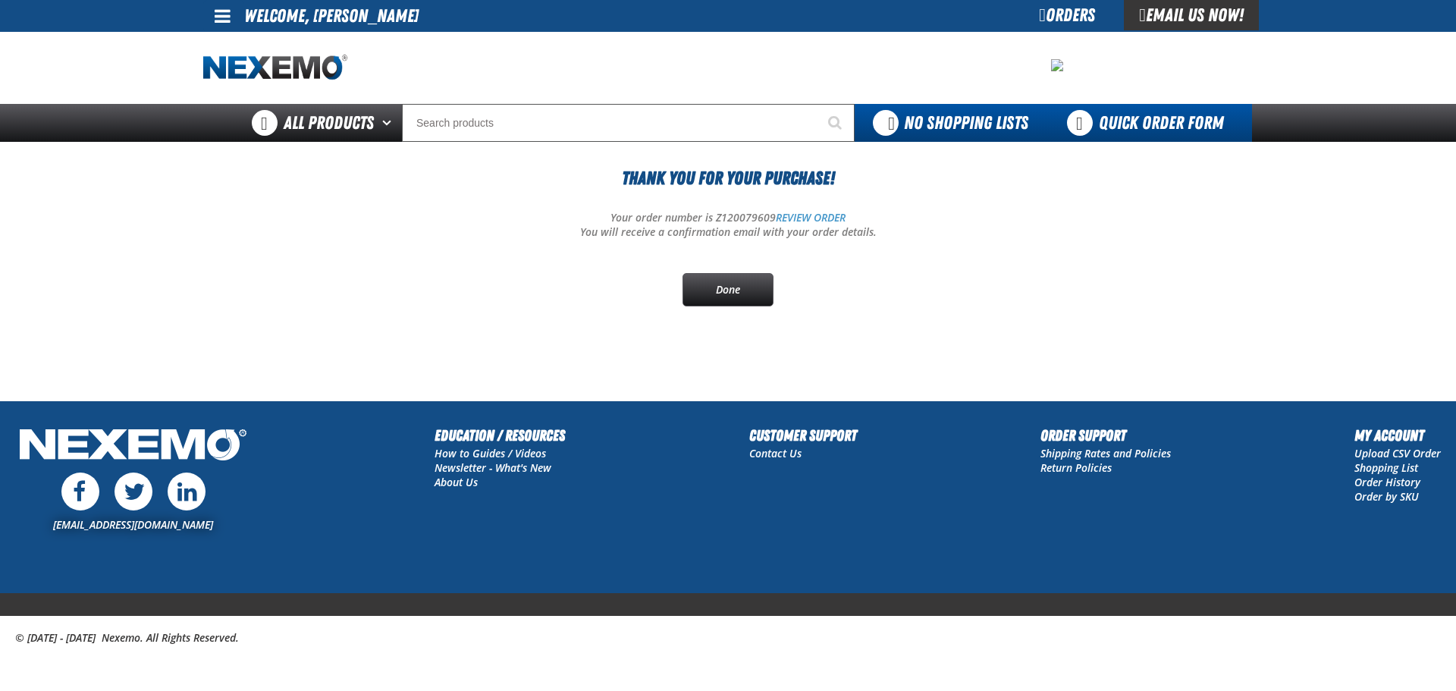
click at [1126, 110] on link "Quick Order Form" at bounding box center [1150, 123] width 206 height 38
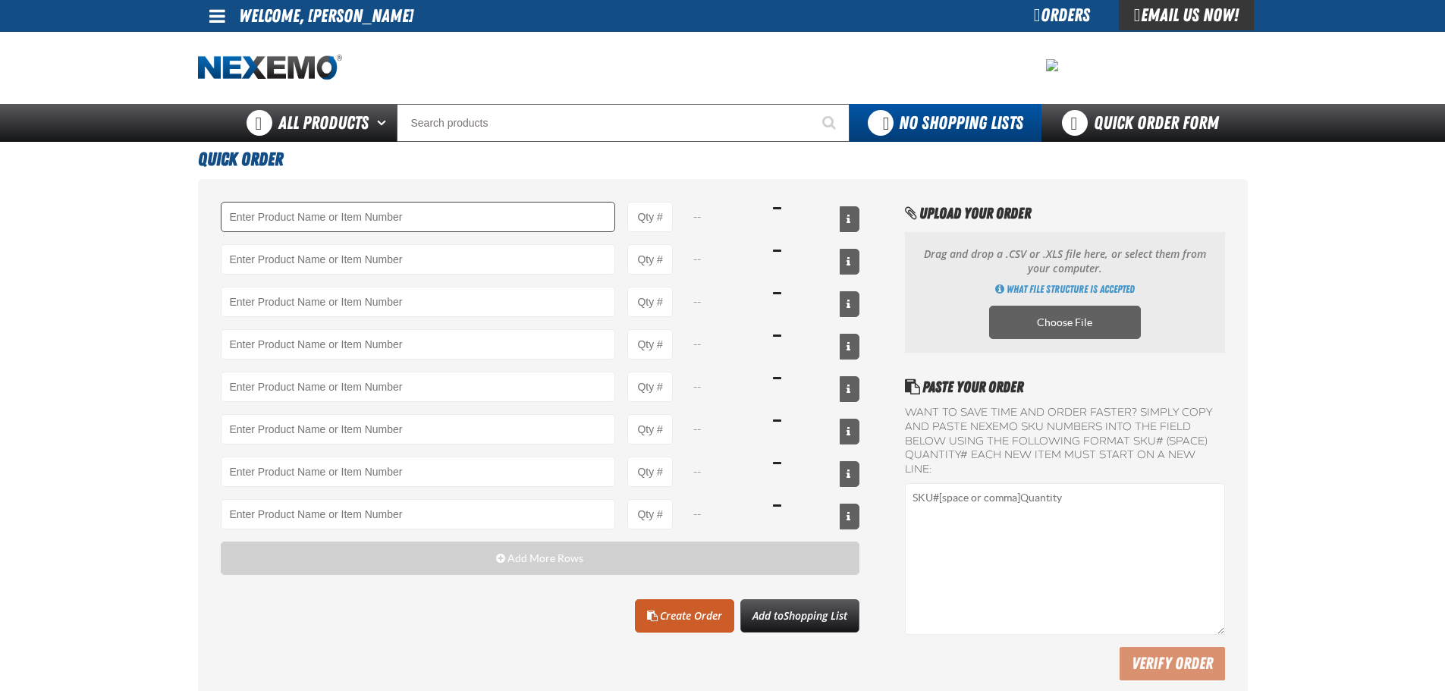
click at [424, 219] on input "Product" at bounding box center [418, 217] width 395 height 30
type input "A"
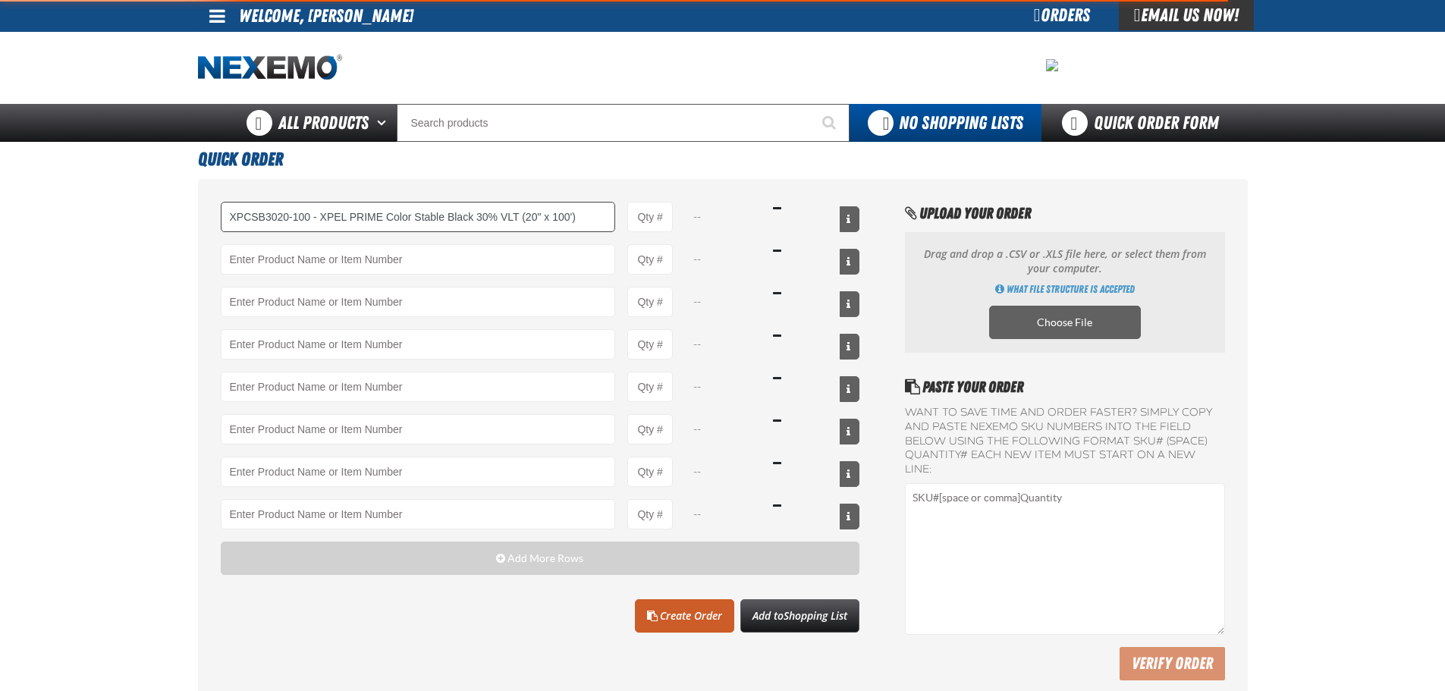
type input "XPCSB3020-100 - XPEL PRIME Color Stable Black 30% VLT (20&quot; x 100&#x27;)"
type input "1"
type input "XPCSB3020-100 - XPEL PRIME Color Stable Black 30% VLT (20&quot; x 100&#x27;)"
select select "roll"
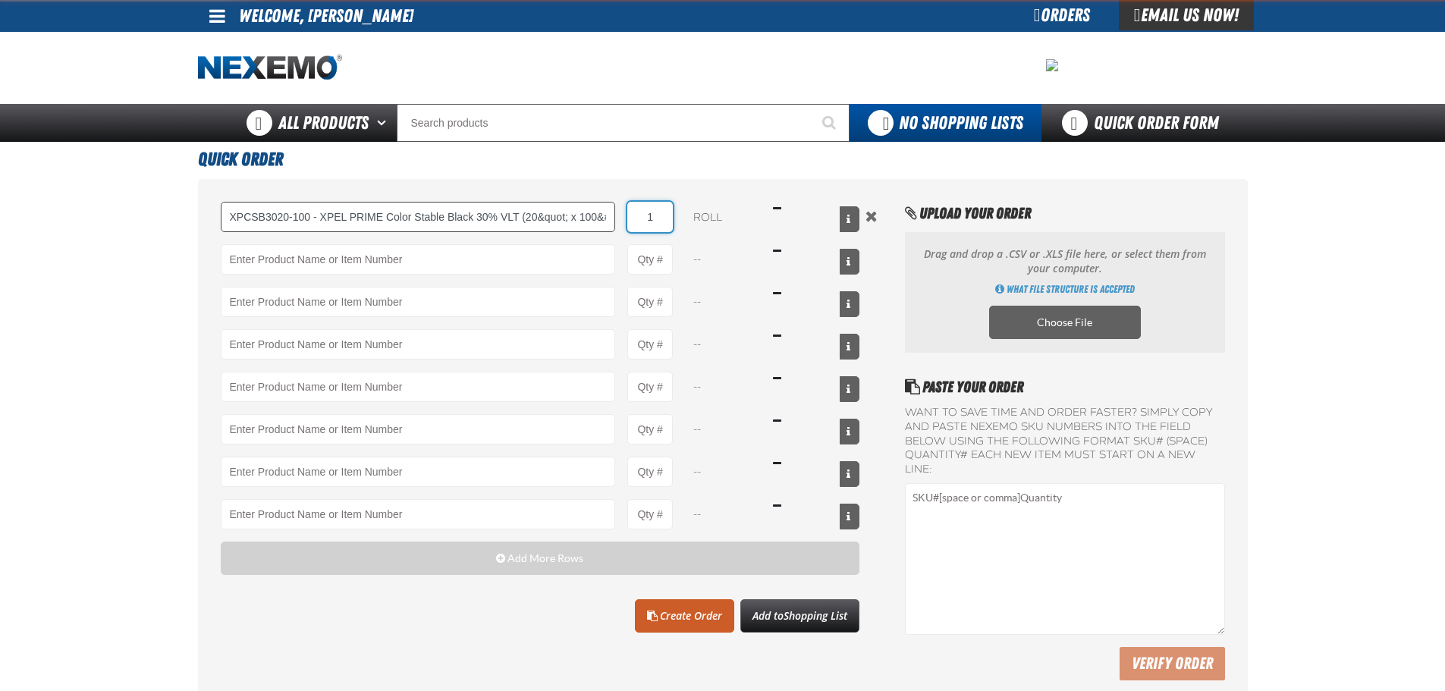
type input "XPCSB3020-100 - XPEL PRIME Color Stable Black 30% VLT (20&quot; x 100&#x27;)"
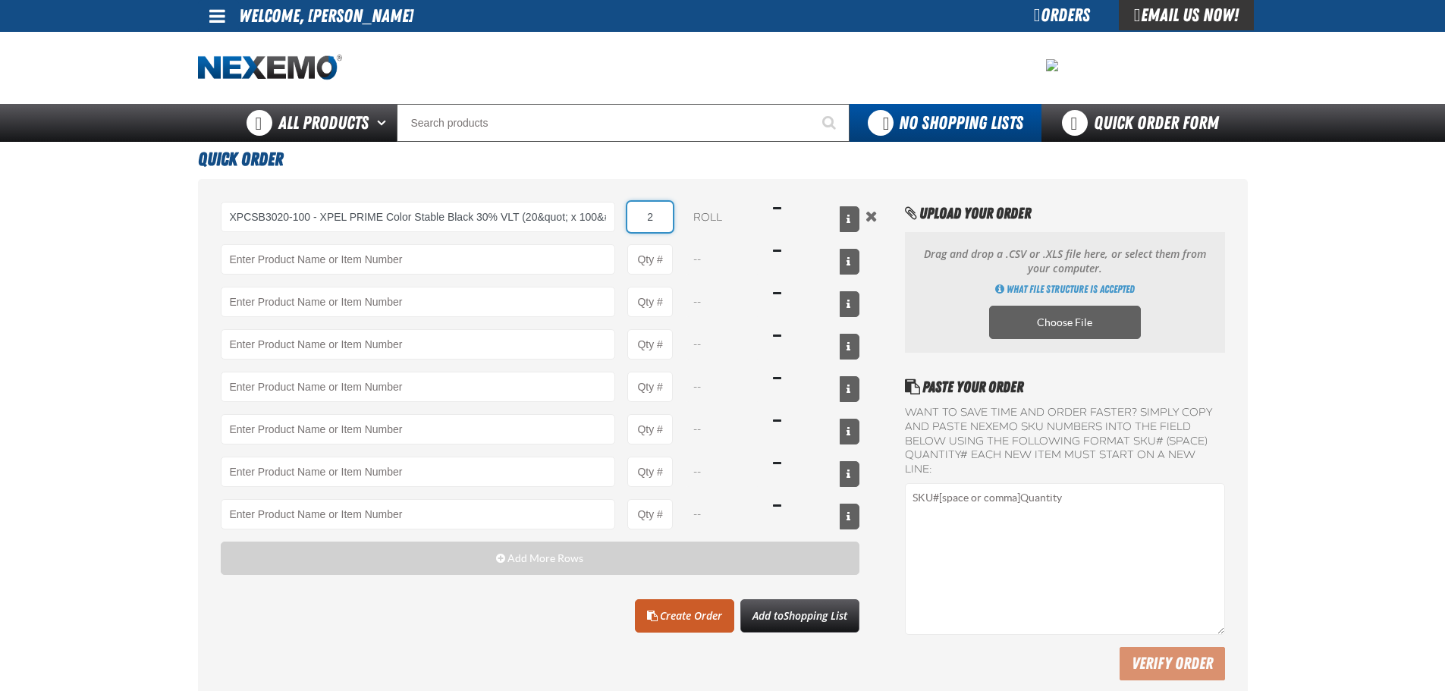
type input "2"
click at [432, 282] on div "XPCSB3020-100 - XPEL PRIME Color Stable Black 30% VLT (20&quot; x 100&#x27;) XP…" at bounding box center [540, 366] width 639 height 328
click at [435, 275] on div "XPCSB3020-100 - XPEL PRIME Color Stable Black 30% VLT (20&quot; x 100&#x27;) XP…" at bounding box center [540, 366] width 639 height 328
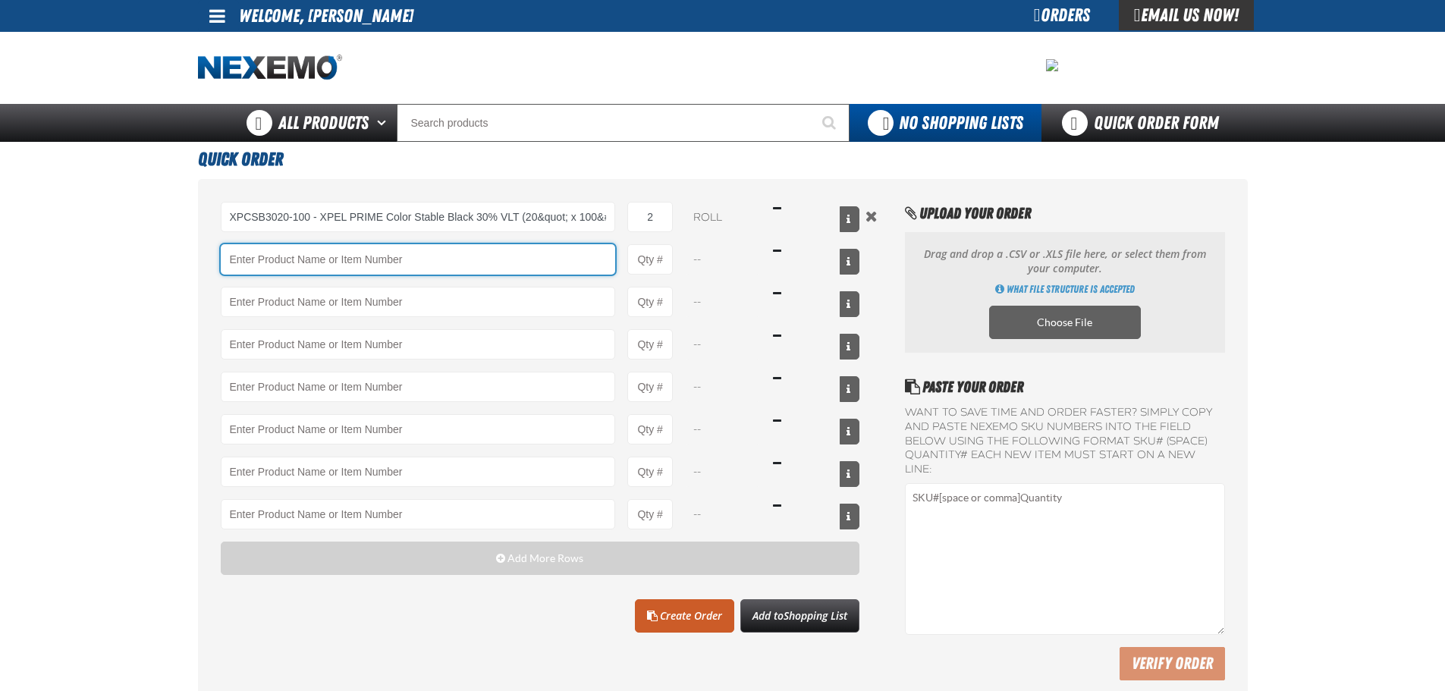
click at [435, 274] on input "Product" at bounding box center [418, 259] width 395 height 30
type input "XPCSB3024-100 - XPEL PRIME Color Stable Black 30% VLT (24&quot; x 100&#x27;)"
type input "1"
select select "roll"
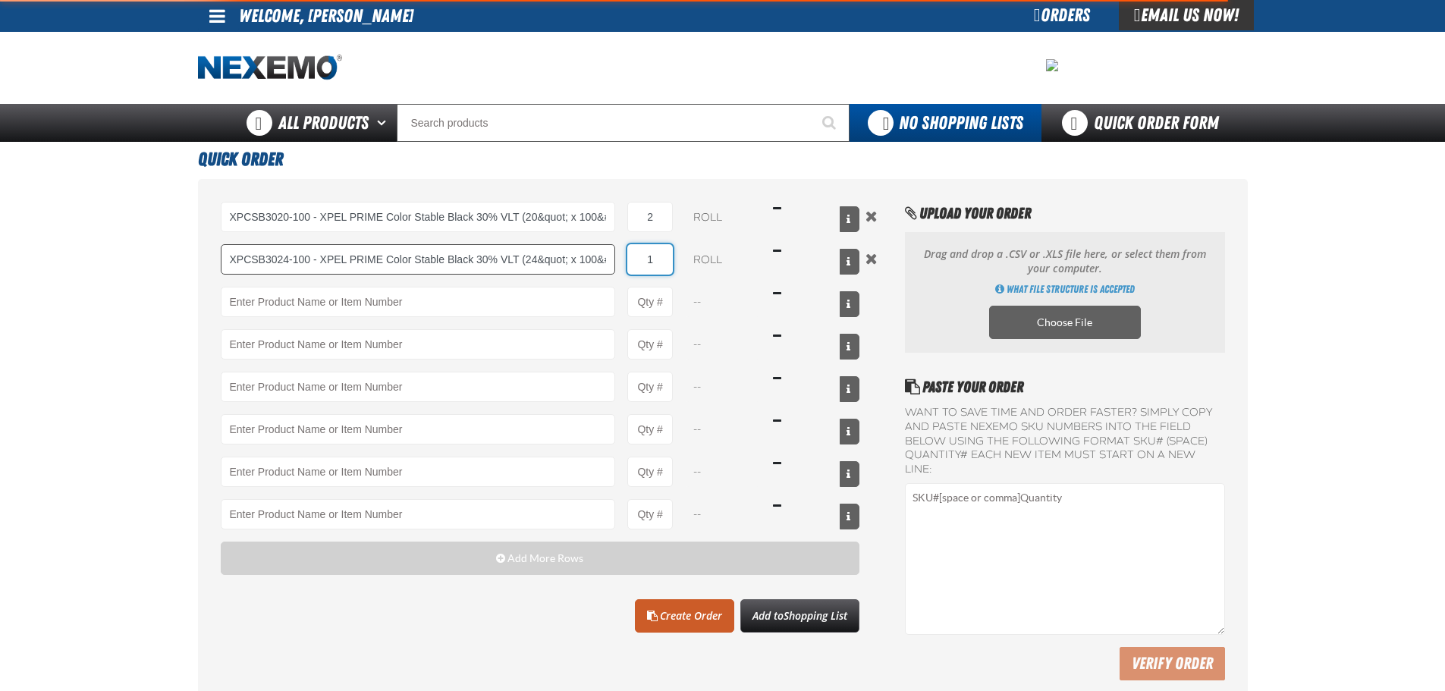
type input "XPCSB3024-100 - XPEL PRIME Color Stable Black 30% VLT (24&quot; x 100&#x27;)"
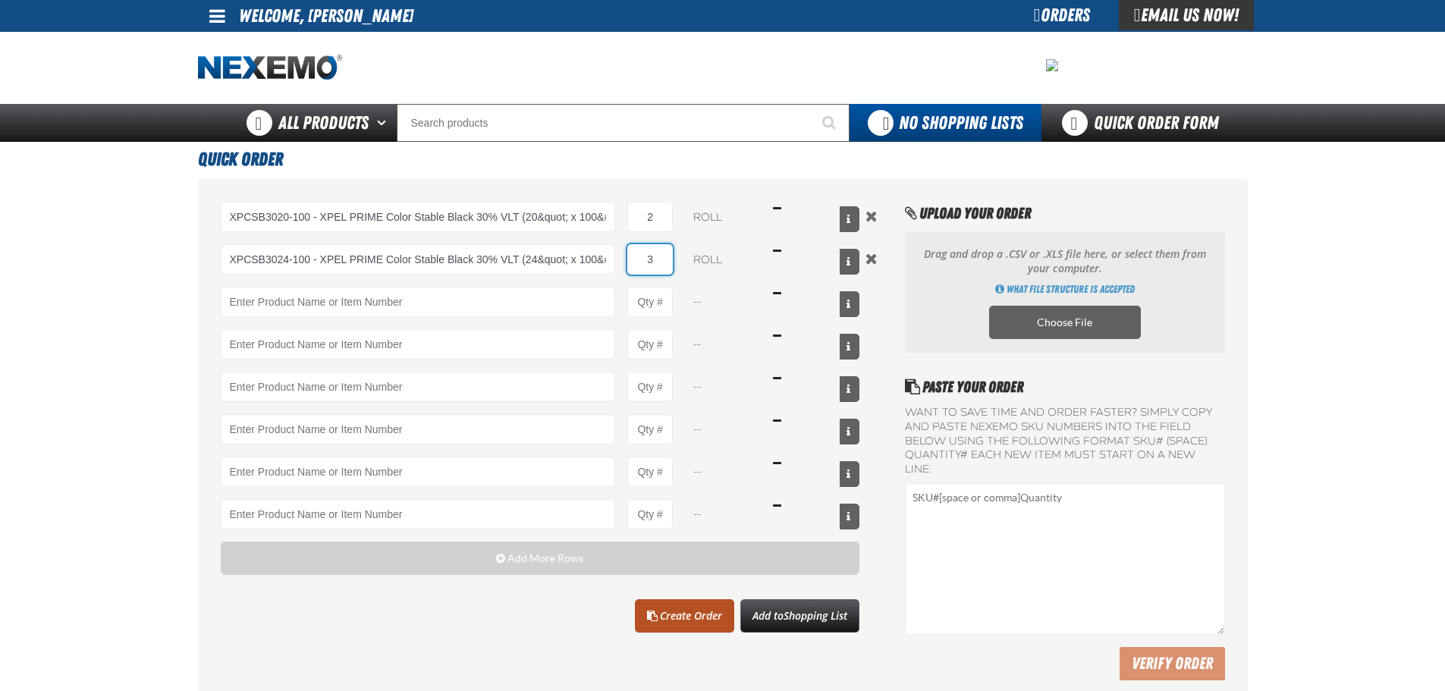
type input "3"
click at [701, 618] on link "Create Order" at bounding box center [684, 615] width 99 height 33
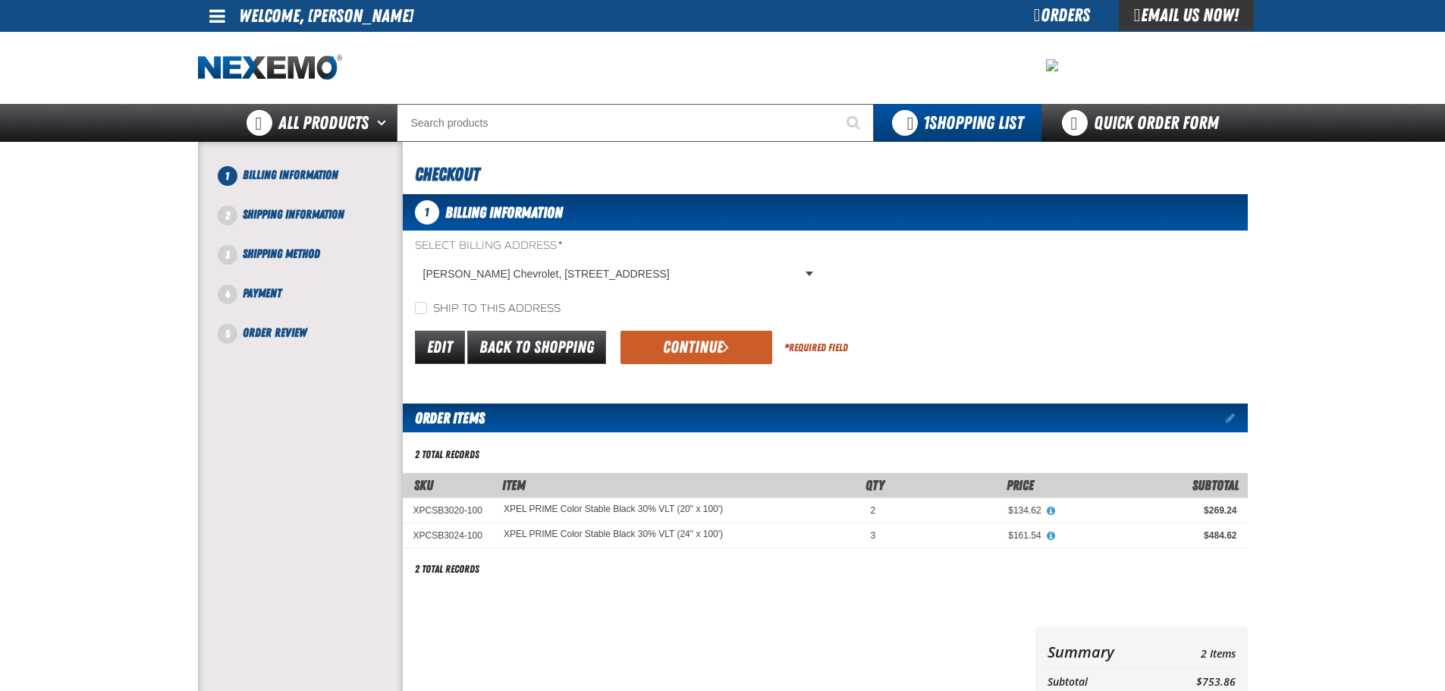
click at [477, 306] on label "Ship to this address" at bounding box center [488, 309] width 146 height 14
click at [427, 306] on input "Ship to this address" at bounding box center [421, 308] width 12 height 12
checkbox input "true"
click at [669, 336] on button "Continue" at bounding box center [696, 347] width 152 height 33
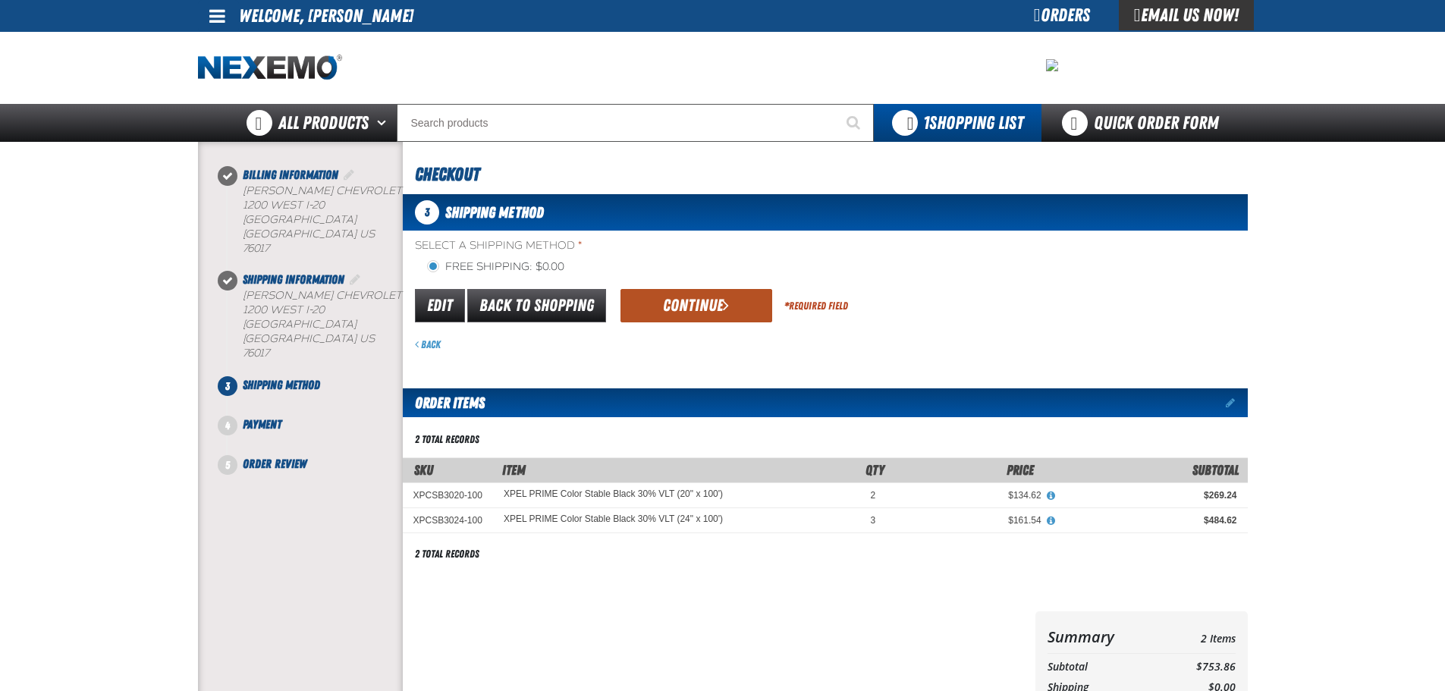
click at [667, 313] on button "Continue" at bounding box center [696, 305] width 152 height 33
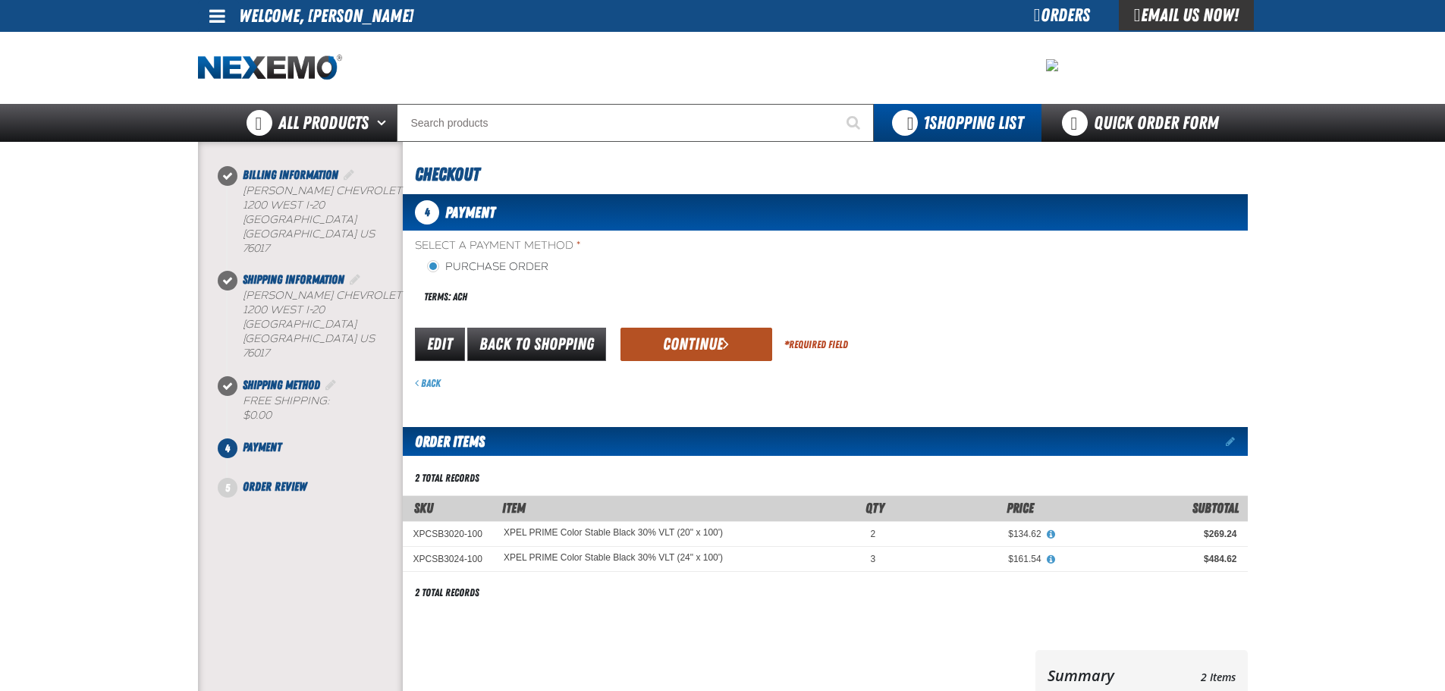
click at [673, 348] on button "Continue" at bounding box center [696, 344] width 152 height 33
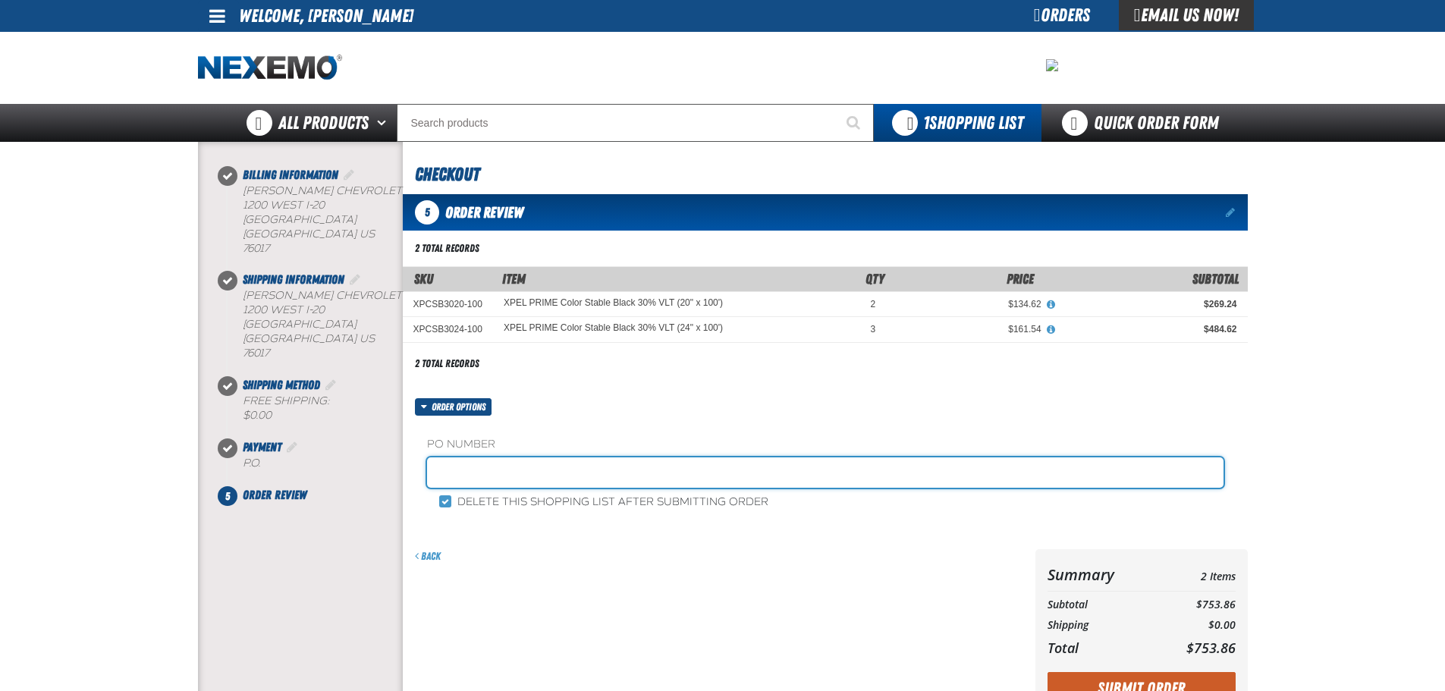
click at [537, 477] on input "text" at bounding box center [825, 472] width 796 height 30
type input "JOHNNIE-10"
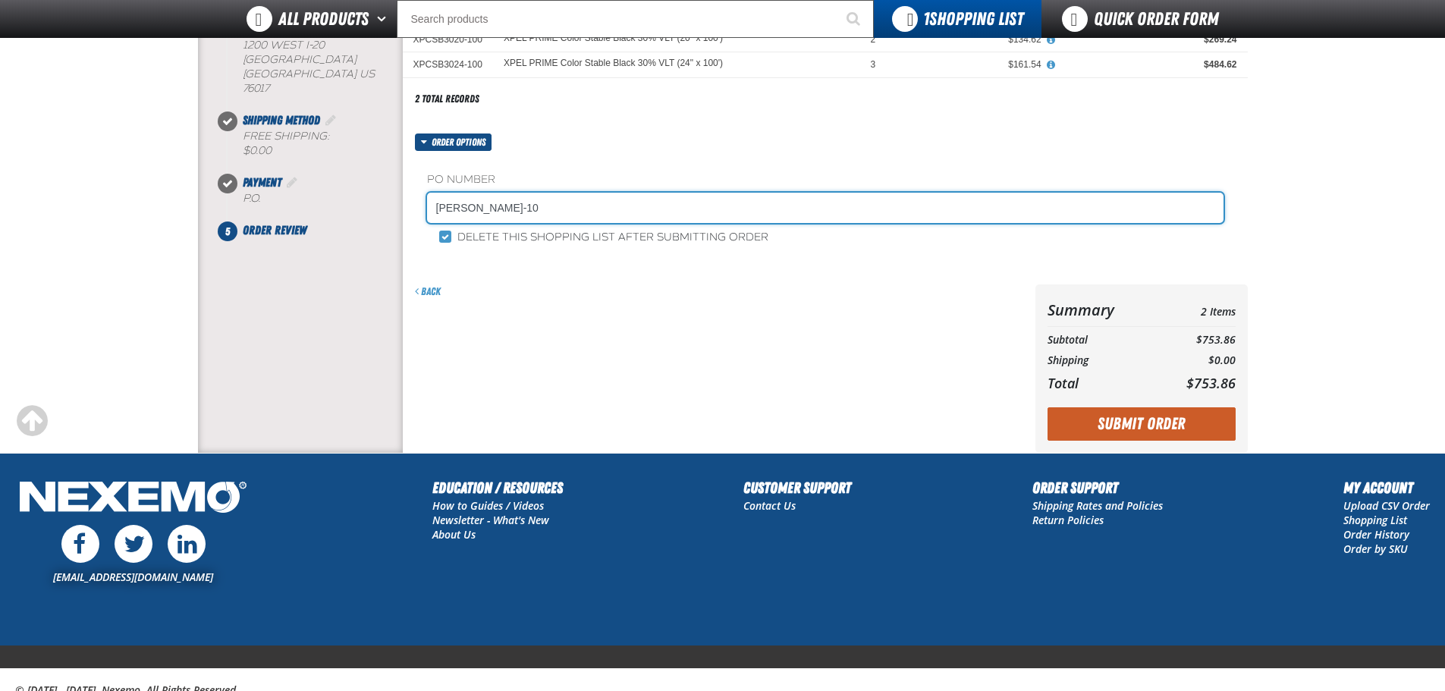
scroll to position [228, 0]
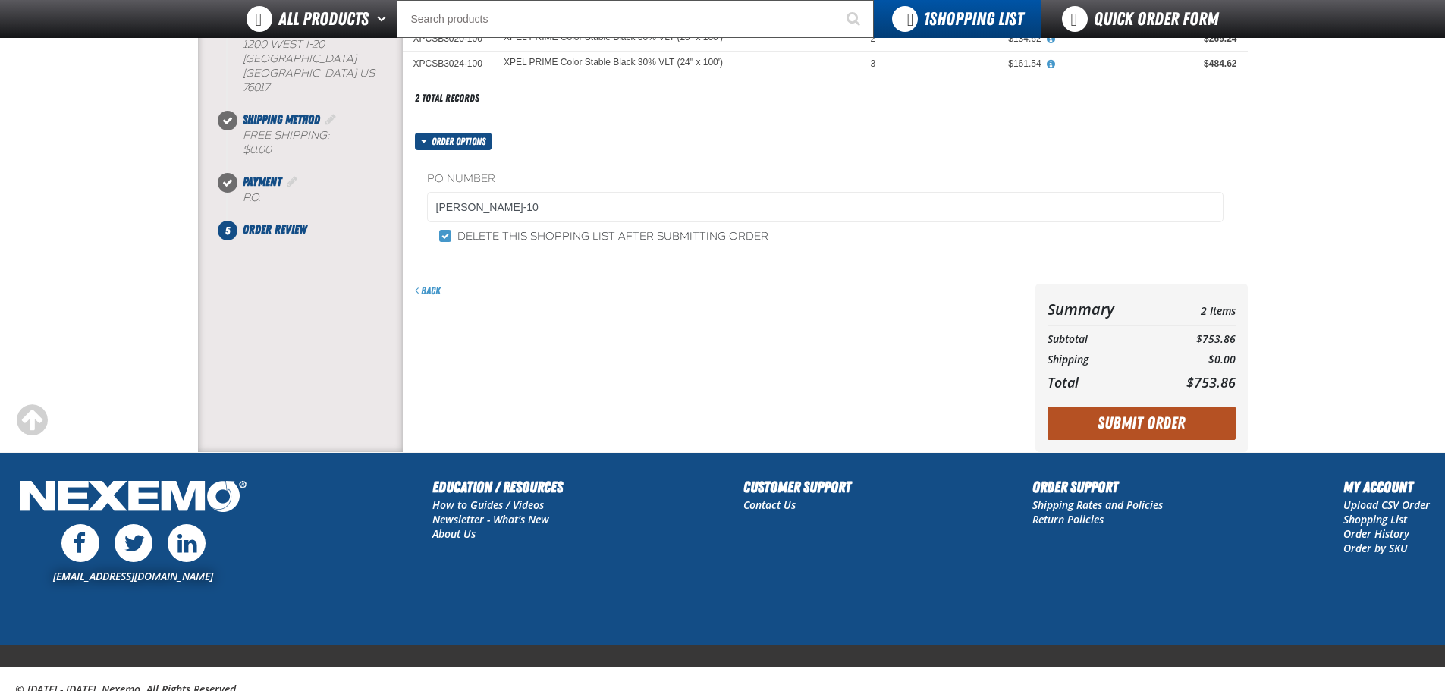
click at [1165, 426] on button "Submit Order" at bounding box center [1141, 423] width 188 height 33
